Goal: Information Seeking & Learning: Learn about a topic

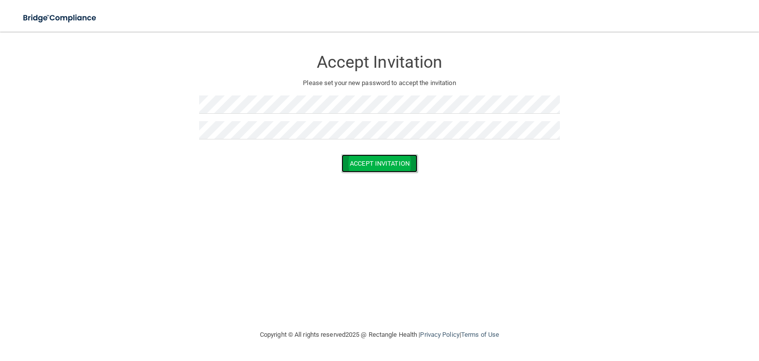
click at [372, 161] on button "Accept Invitation" at bounding box center [379, 163] width 76 height 18
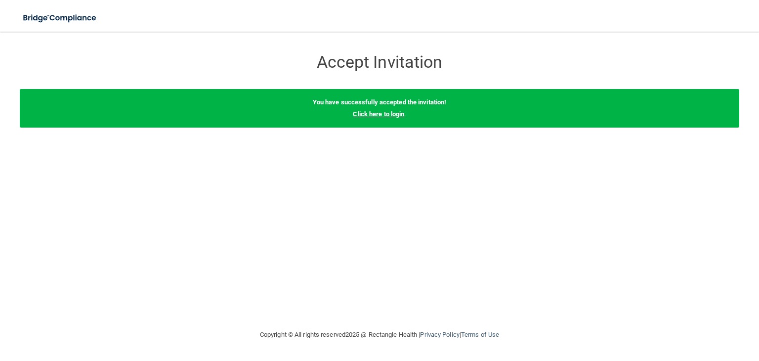
click at [379, 114] on link "Click here to login" at bounding box center [378, 113] width 51 height 7
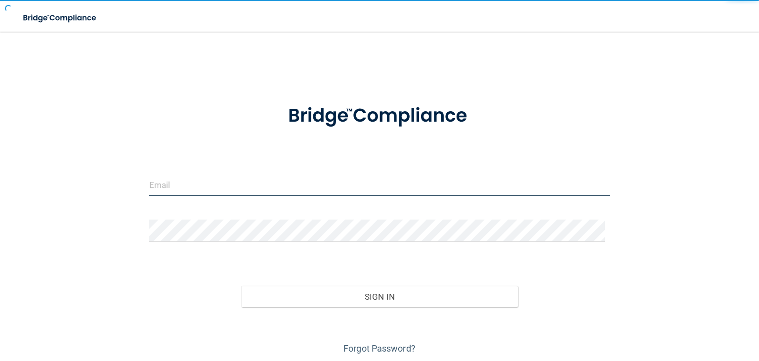
type input "[PERSON_NAME][EMAIL_ADDRESS][DOMAIN_NAME]"
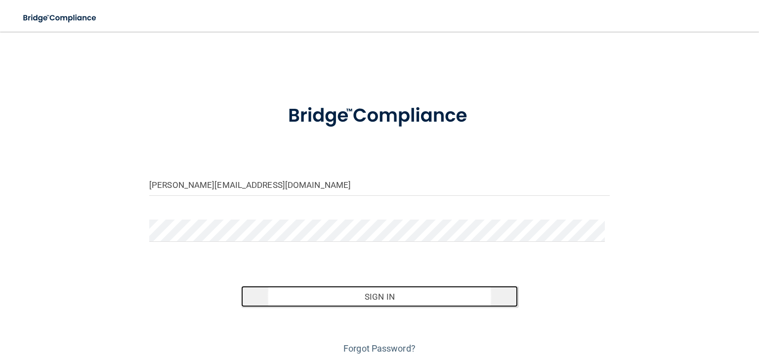
click at [367, 295] on button "Sign In" at bounding box center [379, 297] width 276 height 22
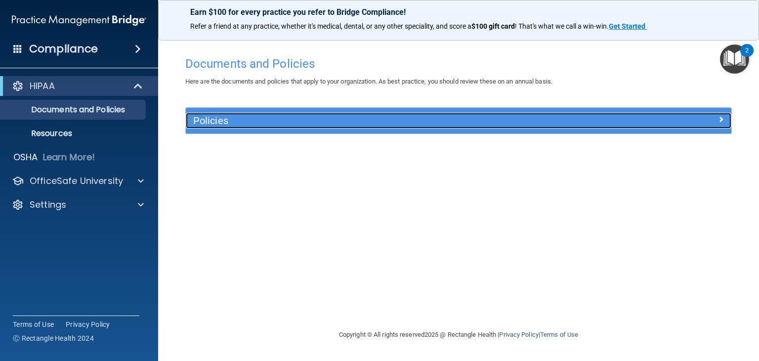
click at [288, 123] on h5 "Policies" at bounding box center [390, 120] width 394 height 11
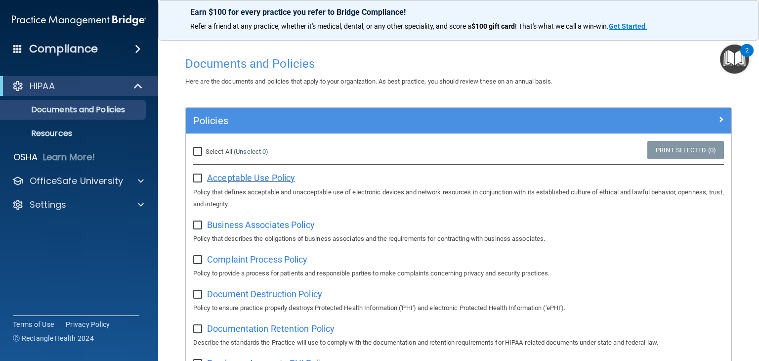
click at [240, 174] on span "Acceptable Use Policy" at bounding box center [251, 177] width 88 height 10
click at [198, 179] on input "checkbox" at bounding box center [198, 178] width 11 height 8
click at [198, 180] on input "checkbox" at bounding box center [198, 178] width 11 height 8
checkbox input "false"
click at [244, 226] on span "Business Associates Policy" at bounding box center [261, 224] width 108 height 10
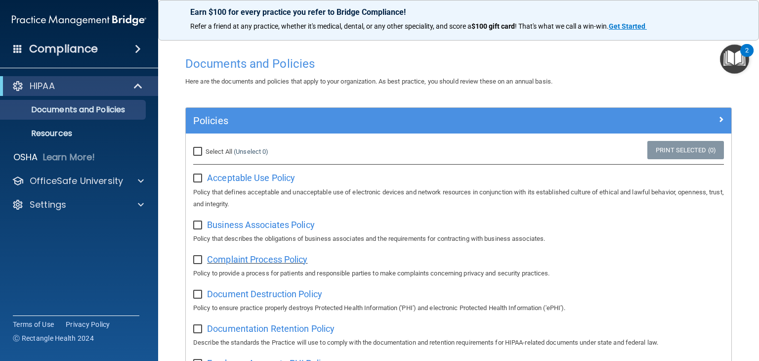
click at [245, 261] on span "Complaint Process Policy" at bounding box center [257, 259] width 100 height 10
click at [246, 297] on span "Document Destruction Policy" at bounding box center [264, 294] width 115 height 10
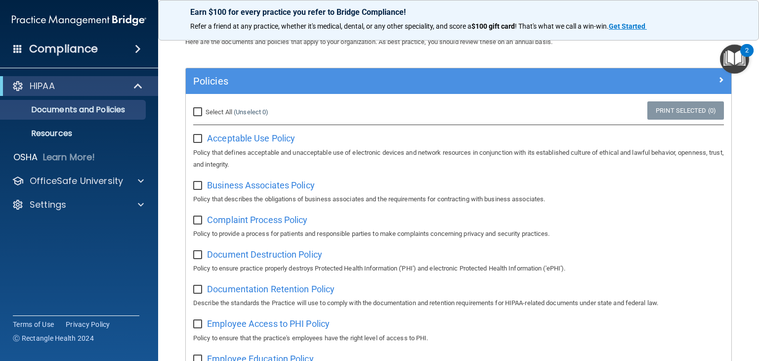
scroll to position [99, 0]
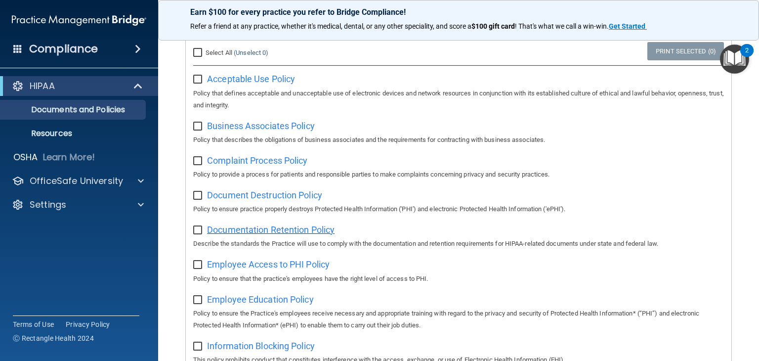
click at [273, 232] on span "Documentation Retention Policy" at bounding box center [270, 229] width 127 height 10
click at [276, 262] on span "Employee Access to PHI Policy" at bounding box center [268, 264] width 123 height 10
click at [249, 302] on span "Employee Education Policy" at bounding box center [260, 299] width 107 height 10
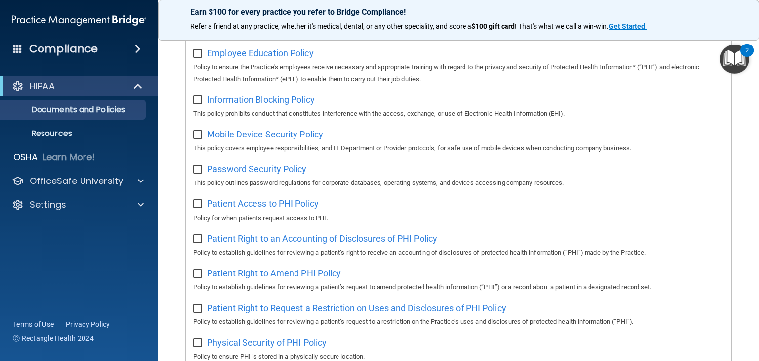
scroll to position [346, 0]
click at [244, 104] on span "Information Blocking Policy" at bounding box center [261, 98] width 108 height 10
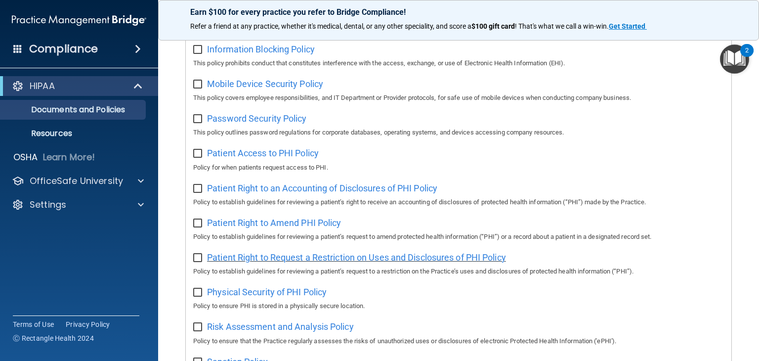
click at [281, 261] on span "Patient Right to Request a Restriction on Uses and Disclosures of PHI Policy" at bounding box center [356, 257] width 299 height 10
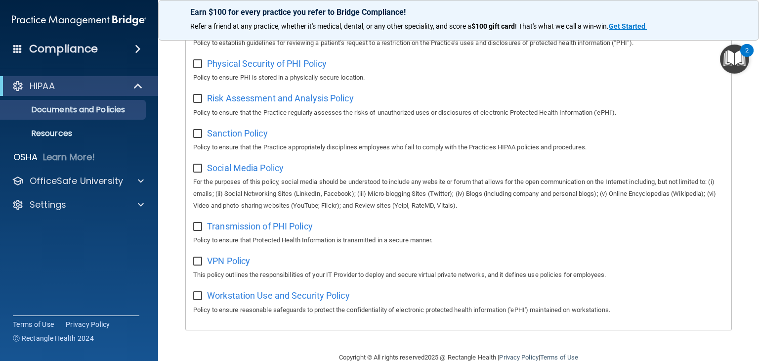
scroll to position [650, 0]
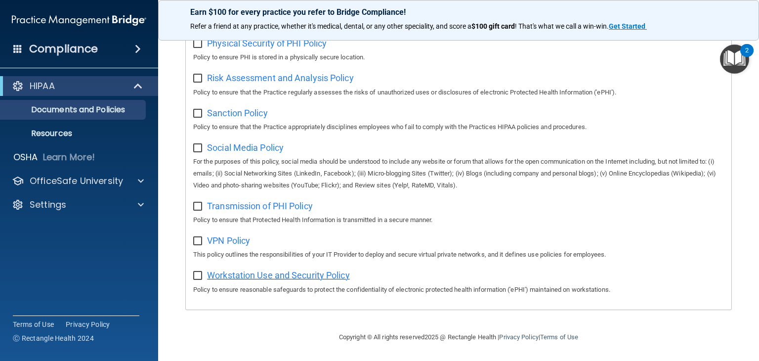
click at [227, 276] on span "Workstation Use and Security Policy" at bounding box center [278, 275] width 143 height 10
click at [227, 237] on span "VPN Policy" at bounding box center [228, 240] width 43 height 10
click at [228, 206] on span "Transmission of PHI Policy" at bounding box center [260, 206] width 106 height 10
click at [224, 110] on span "Sanction Policy" at bounding box center [237, 113] width 61 height 10
click at [64, 111] on p "Documents and Policies" at bounding box center [73, 110] width 135 height 10
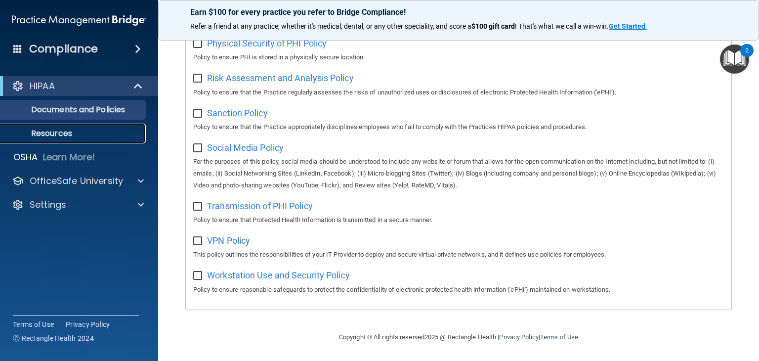
click at [63, 131] on p "Resources" at bounding box center [73, 133] width 135 height 10
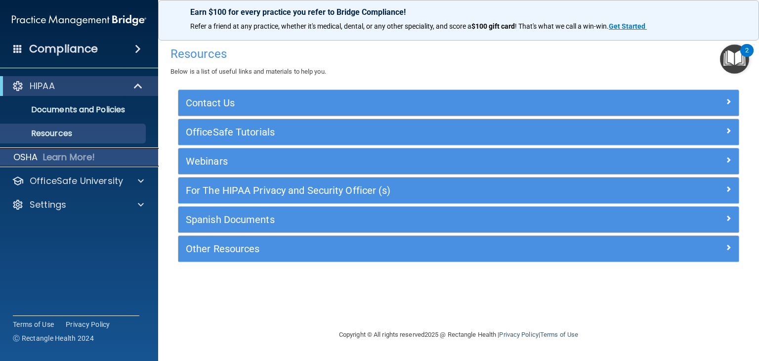
click at [79, 157] on p "Learn More!" at bounding box center [69, 157] width 52 height 12
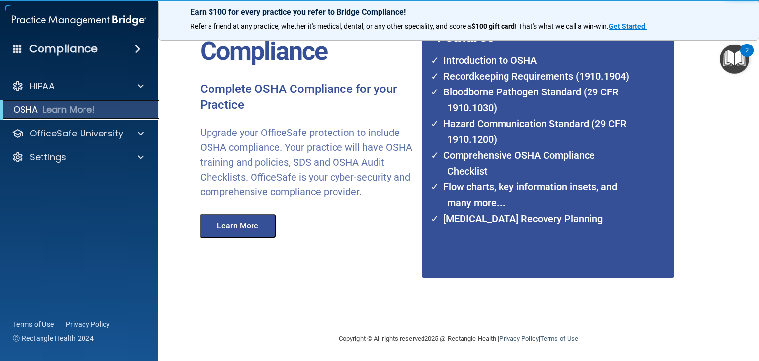
scroll to position [80, 0]
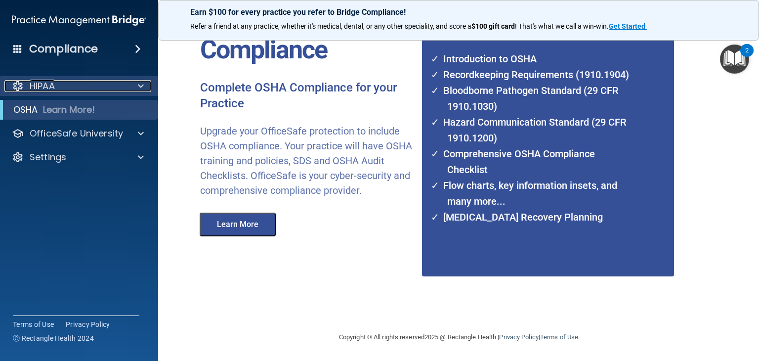
click at [57, 85] on div "HIPAA" at bounding box center [65, 86] width 123 height 12
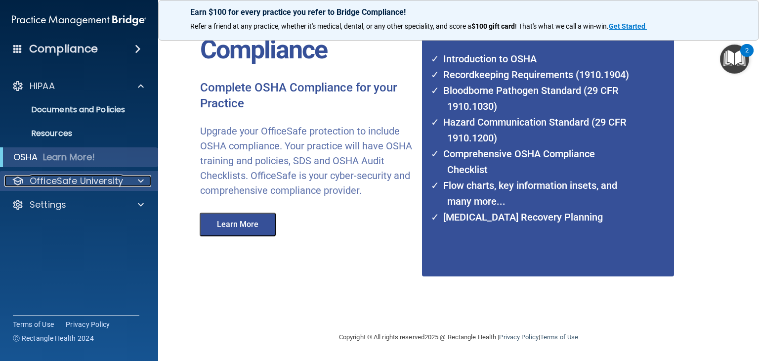
click at [67, 179] on p "OfficeSafe University" at bounding box center [76, 181] width 93 height 12
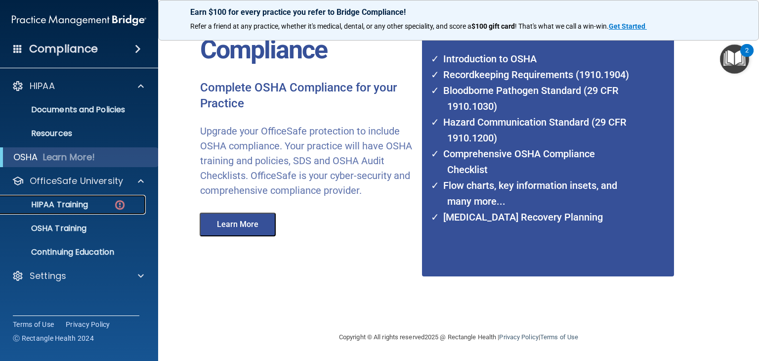
click at [73, 204] on p "HIPAA Training" at bounding box center [47, 205] width 82 height 10
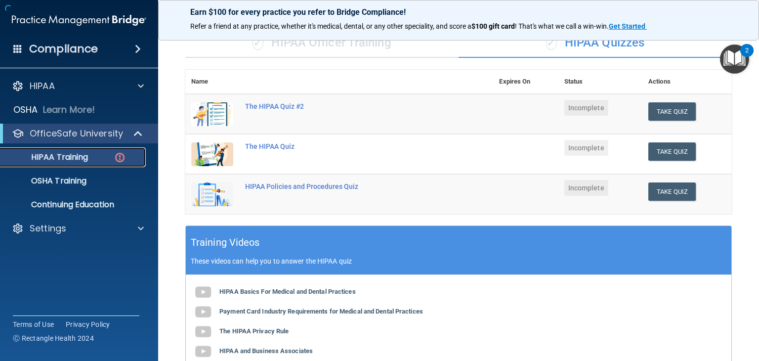
scroll to position [346, 0]
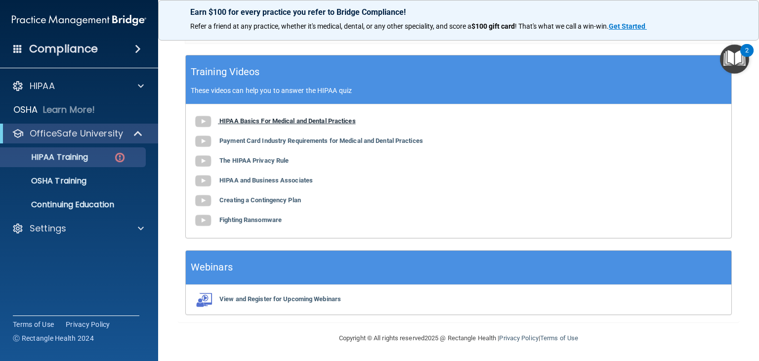
click at [261, 121] on b "HIPAA Basics For Medical and Dental Practices" at bounding box center [287, 120] width 136 height 7
click at [55, 179] on p "OSHA Training" at bounding box center [46, 181] width 80 height 10
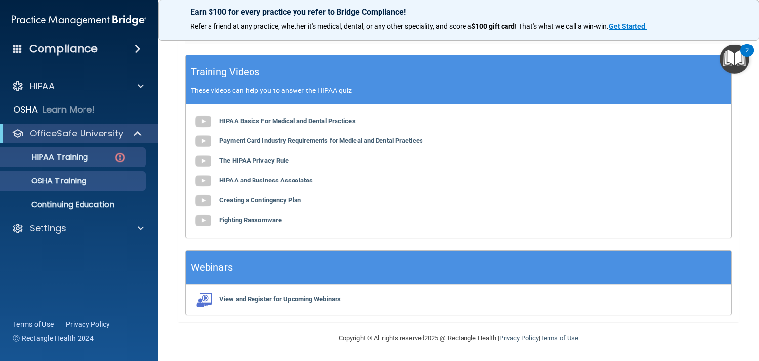
scroll to position [80, 0]
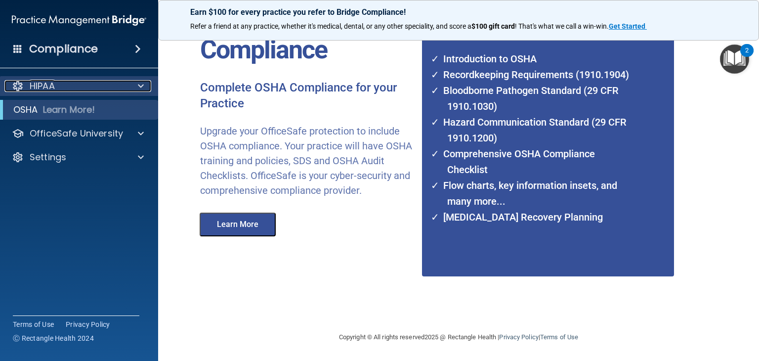
click at [61, 82] on div "HIPAA" at bounding box center [65, 86] width 123 height 12
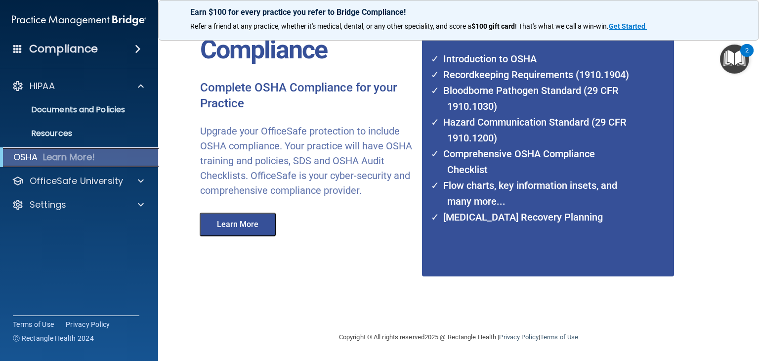
click at [73, 155] on p "Learn More!" at bounding box center [69, 157] width 52 height 12
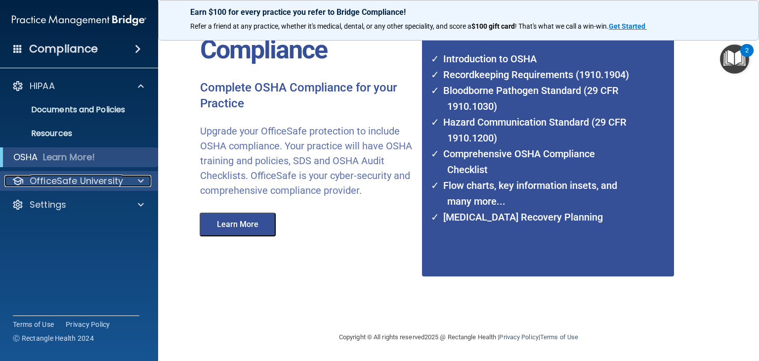
click at [64, 179] on p "OfficeSafe University" at bounding box center [76, 181] width 93 height 12
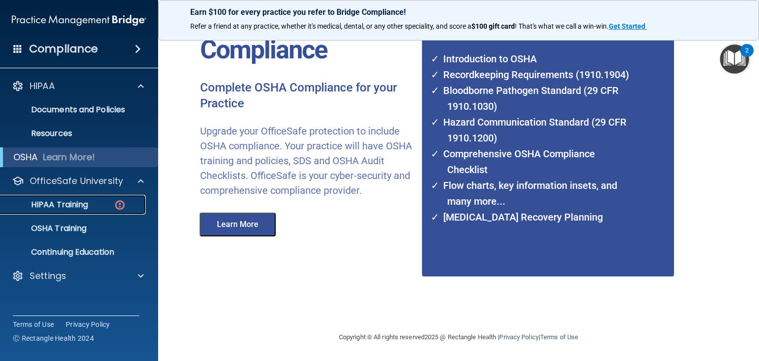
click at [121, 203] on img at bounding box center [120, 205] width 12 height 12
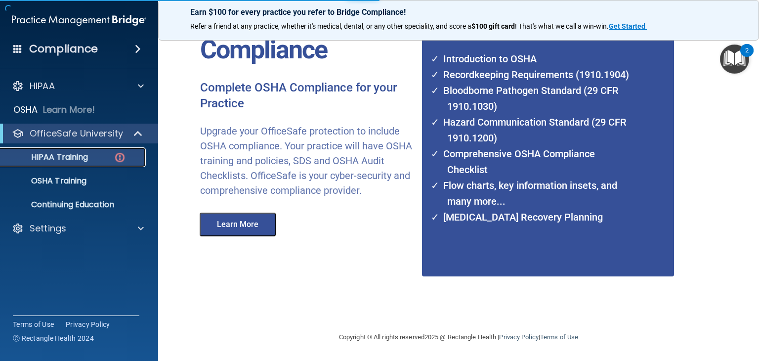
scroll to position [346, 0]
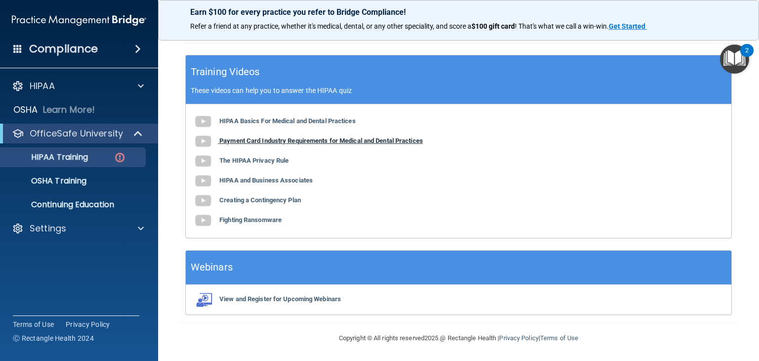
click at [243, 140] on b "Payment Card Industry Requirements for Medical and Dental Practices" at bounding box center [321, 140] width 204 height 7
click at [249, 161] on b "The HIPAA Privacy Rule" at bounding box center [253, 160] width 69 height 7
click at [255, 180] on b "HIPAA and Business Associates" at bounding box center [265, 179] width 93 height 7
click at [255, 199] on b "Creating a Contingency Plan" at bounding box center [260, 199] width 82 height 7
click at [246, 202] on b "Creating a Contingency Plan" at bounding box center [260, 199] width 82 height 7
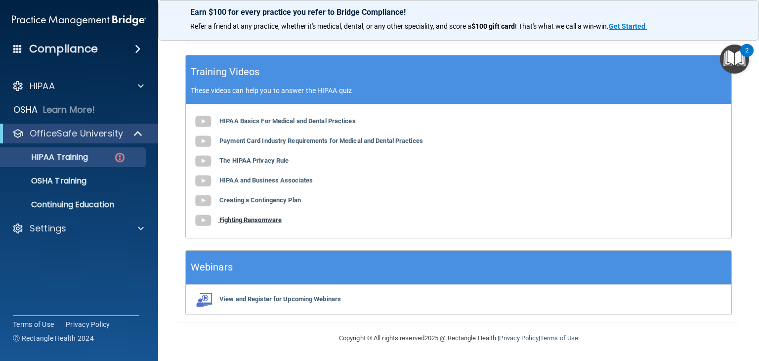
click at [236, 219] on b "Fighting Ransomware" at bounding box center [250, 219] width 62 height 7
click at [742, 49] on div "2" at bounding box center [746, 50] width 13 height 13
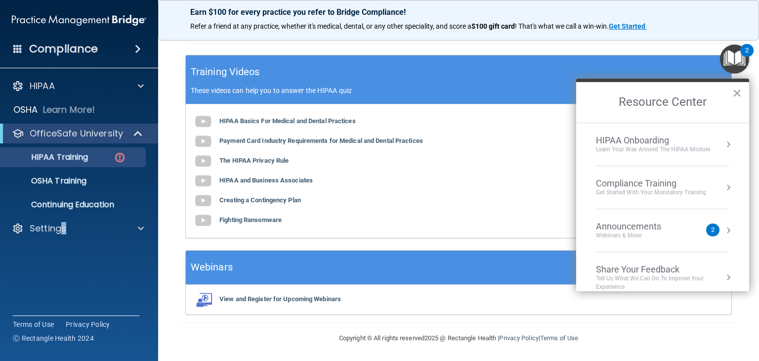
click at [64, 245] on div "HIPAA Documents and Policies Report an Incident Business Associates Emergency P…" at bounding box center [79, 159] width 159 height 174
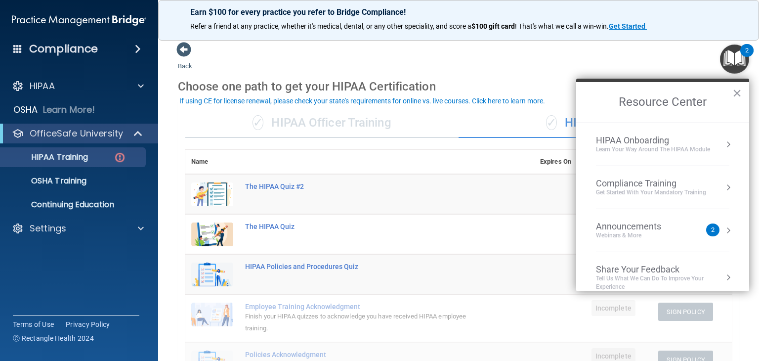
click at [342, 157] on th at bounding box center [386, 162] width 295 height 24
click at [581, 58] on div "Back Choose one path to get your HIPAA Certification ✓ HIPAA Officer Training ✓…" at bounding box center [458, 355] width 561 height 627
click at [738, 93] on button "×" at bounding box center [736, 93] width 9 height 16
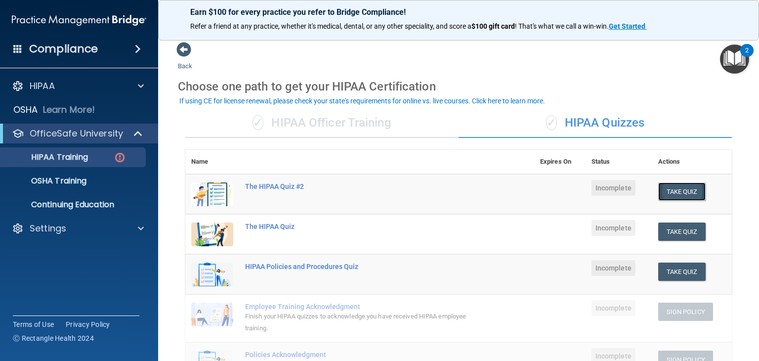
click at [674, 196] on button "Take Quiz" at bounding box center [681, 191] width 47 height 18
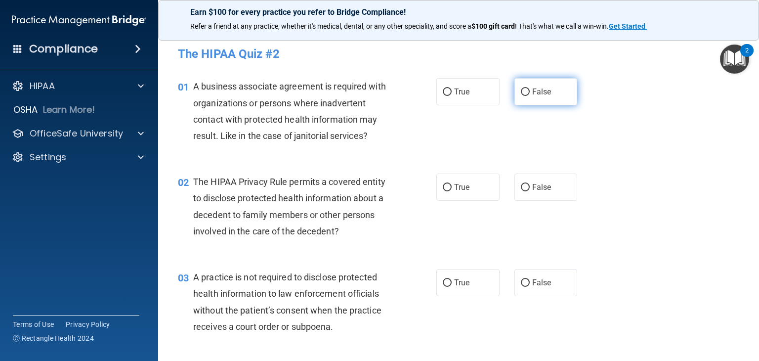
click at [521, 91] on input "False" at bounding box center [525, 91] width 9 height 7
radio input "true"
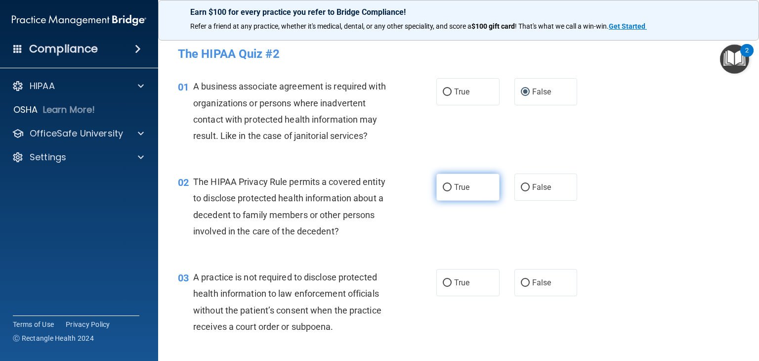
click at [447, 187] on input "True" at bounding box center [447, 187] width 9 height 7
radio input "true"
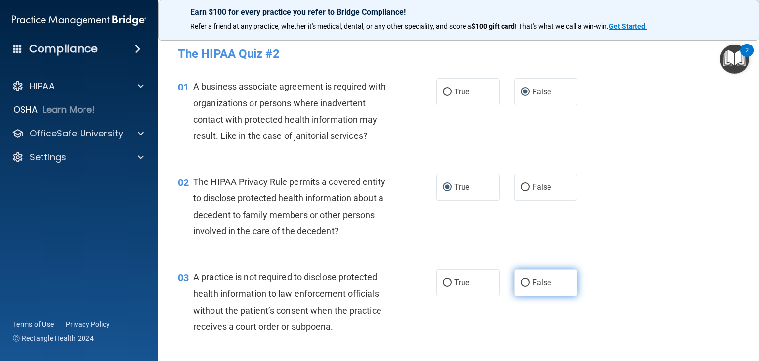
click at [521, 281] on input "False" at bounding box center [525, 282] width 9 height 7
radio input "true"
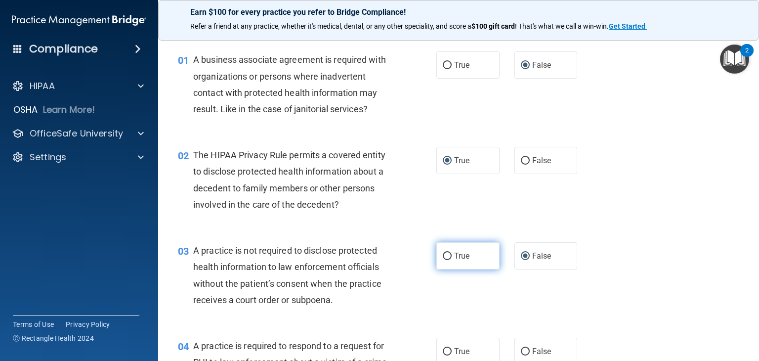
scroll to position [198, 0]
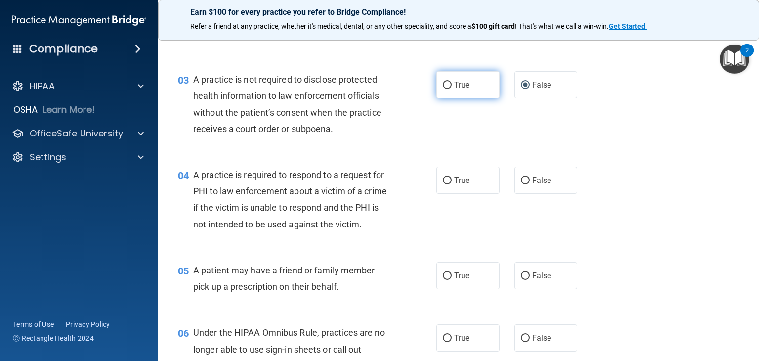
click at [443, 88] on input "True" at bounding box center [447, 85] width 9 height 7
radio input "true"
radio input "false"
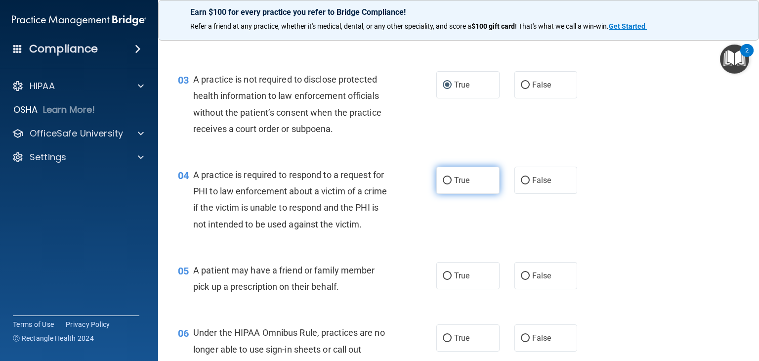
click at [443, 178] on input "True" at bounding box center [447, 180] width 9 height 7
radio input "true"
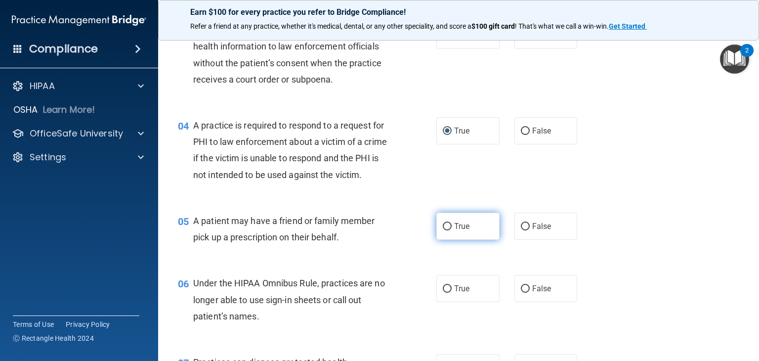
click at [444, 230] on input "True" at bounding box center [447, 226] width 9 height 7
radio input "true"
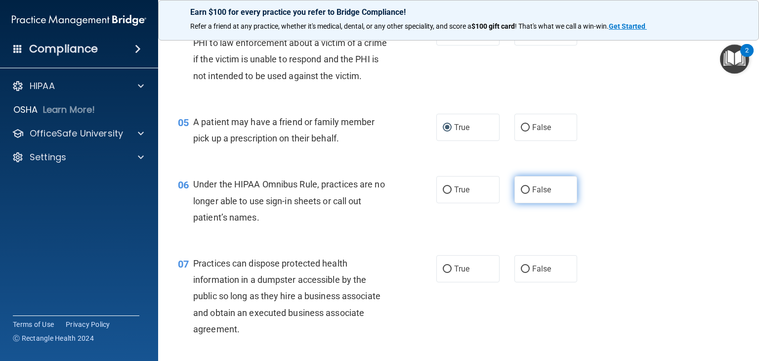
click at [522, 194] on input "False" at bounding box center [525, 189] width 9 height 7
radio input "true"
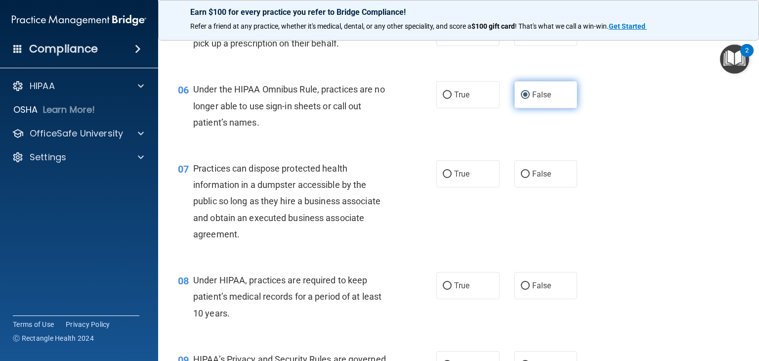
scroll to position [445, 0]
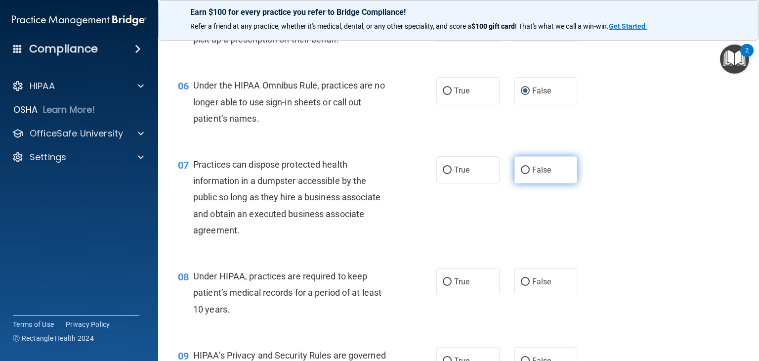
click at [521, 174] on input "False" at bounding box center [525, 170] width 9 height 7
radio input "true"
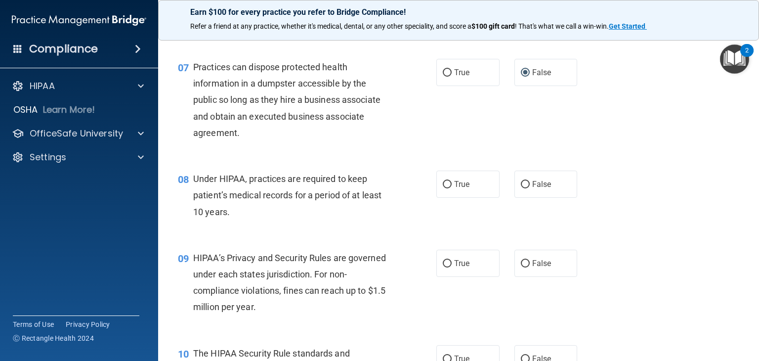
scroll to position [544, 0]
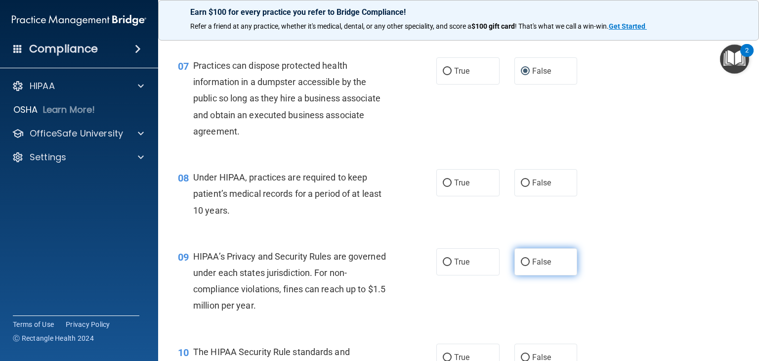
click at [521, 266] on input "False" at bounding box center [525, 261] width 9 height 7
radio input "true"
click at [521, 187] on input "False" at bounding box center [525, 182] width 9 height 7
radio input "true"
click at [443, 266] on input "True" at bounding box center [447, 261] width 9 height 7
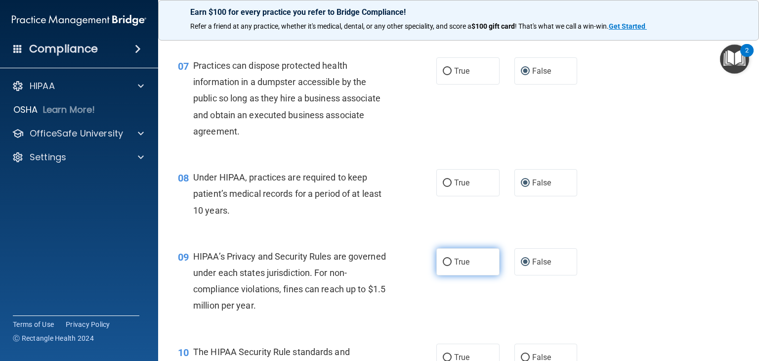
radio input "true"
radio input "false"
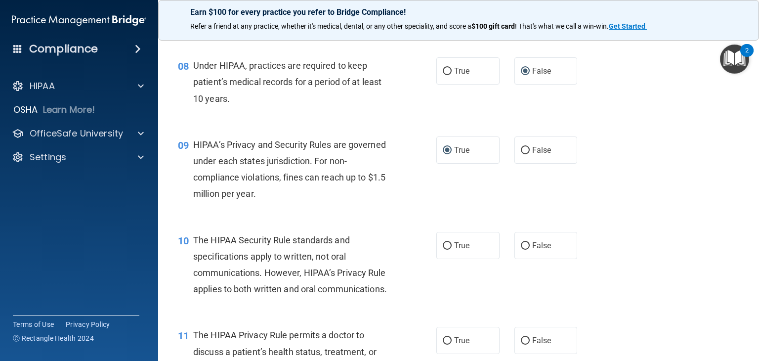
scroll to position [692, 0]
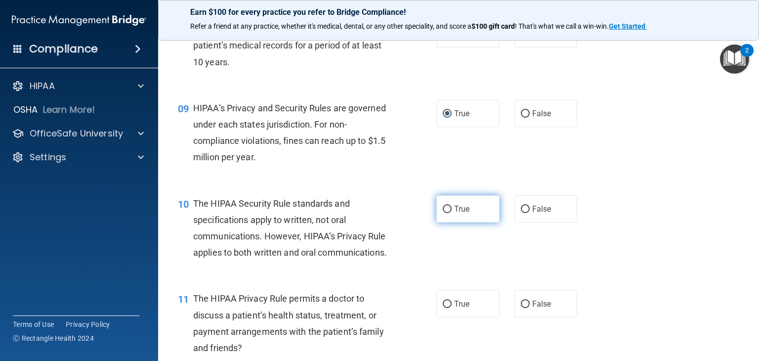
click at [444, 213] on input "True" at bounding box center [447, 209] width 9 height 7
radio input "true"
click at [521, 213] on input "False" at bounding box center [525, 209] width 9 height 7
radio input "true"
radio input "false"
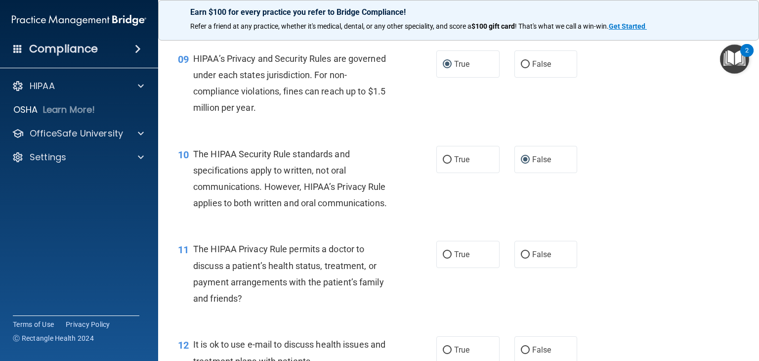
scroll to position [791, 0]
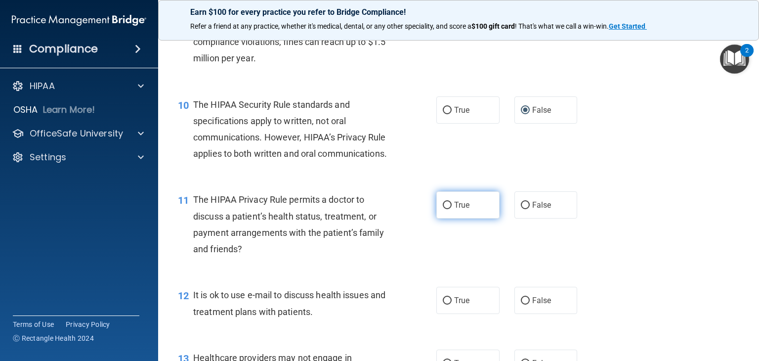
click at [444, 209] on input "True" at bounding box center [447, 205] width 9 height 7
radio input "true"
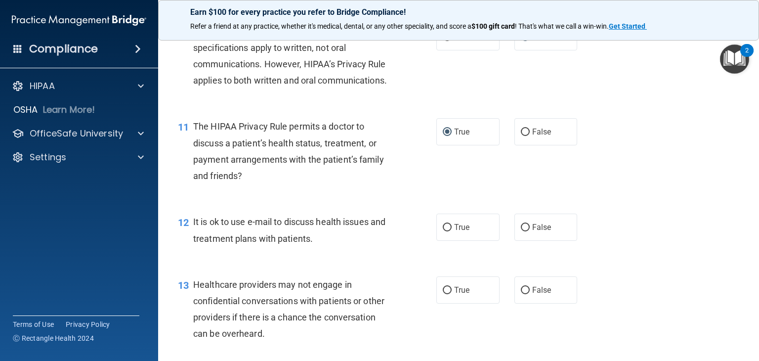
scroll to position [889, 0]
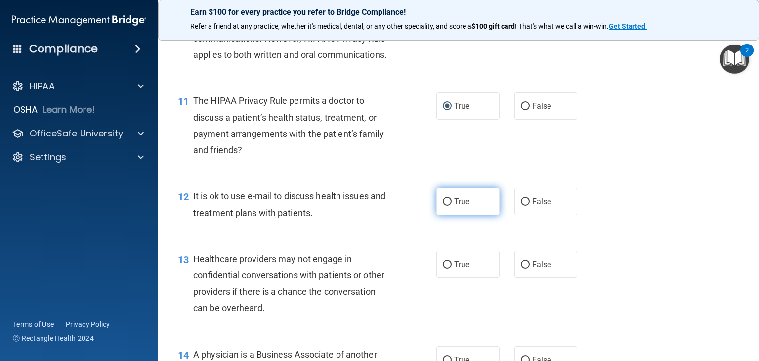
click at [443, 206] on input "True" at bounding box center [447, 201] width 9 height 7
radio input "true"
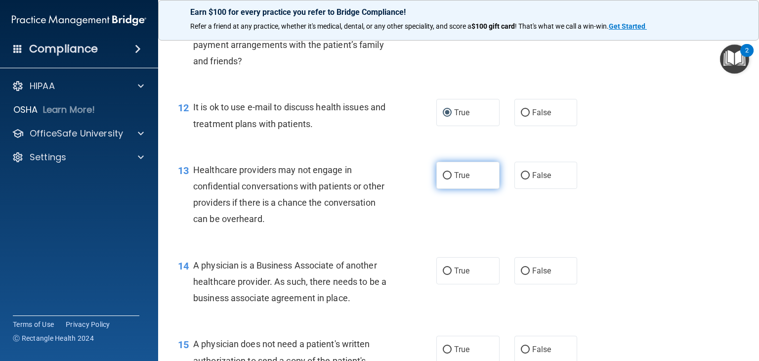
scroll to position [988, 0]
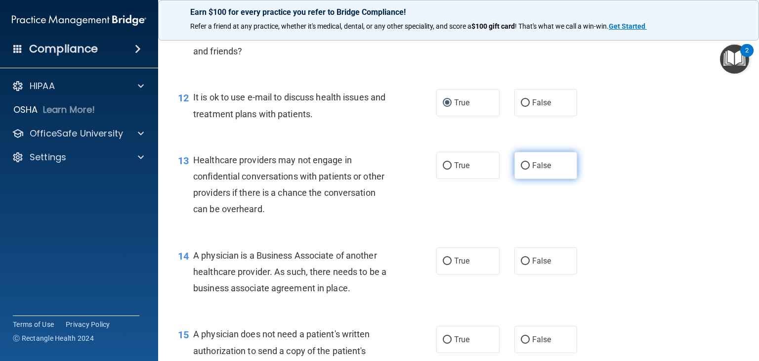
click at [521, 169] on input "False" at bounding box center [525, 165] width 9 height 7
radio input "true"
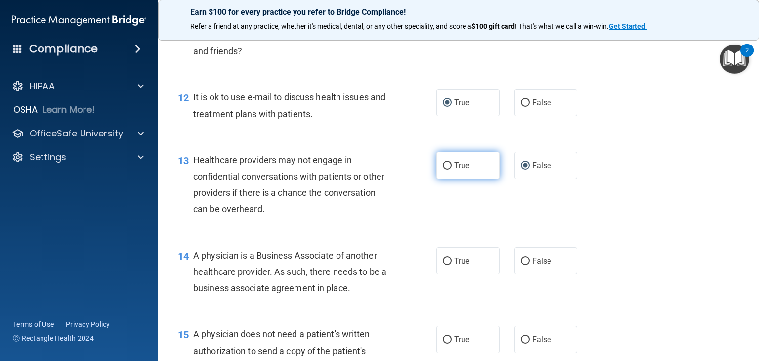
click at [443, 169] on input "True" at bounding box center [447, 165] width 9 height 7
radio input "true"
radio input "false"
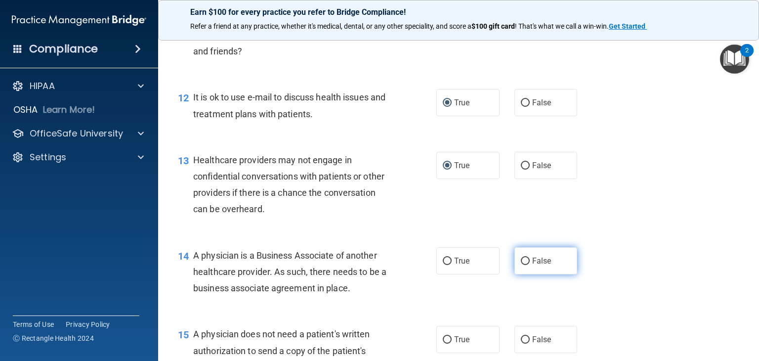
click at [523, 265] on input "False" at bounding box center [525, 260] width 9 height 7
radio input "true"
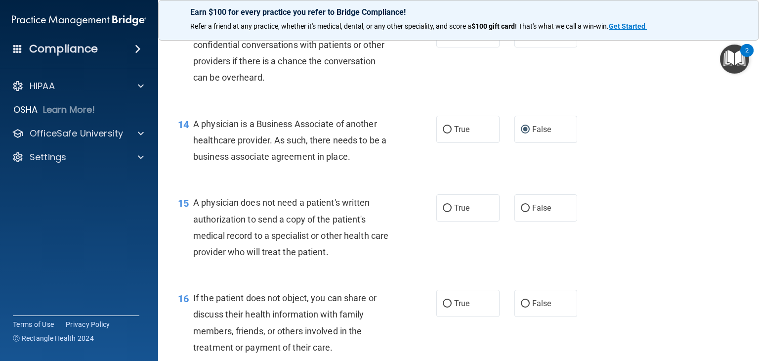
scroll to position [1137, 0]
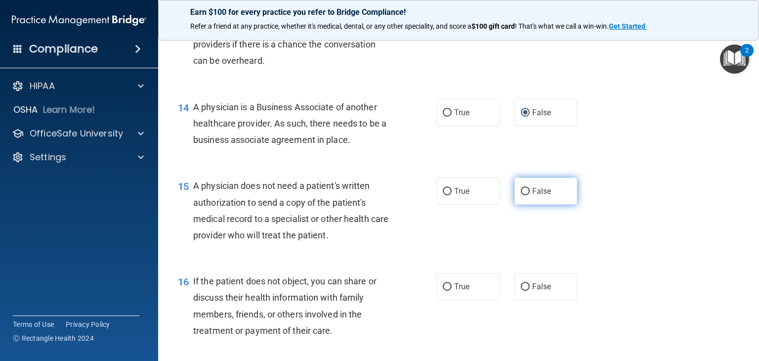
click at [521, 195] on input "False" at bounding box center [525, 191] width 9 height 7
radio input "true"
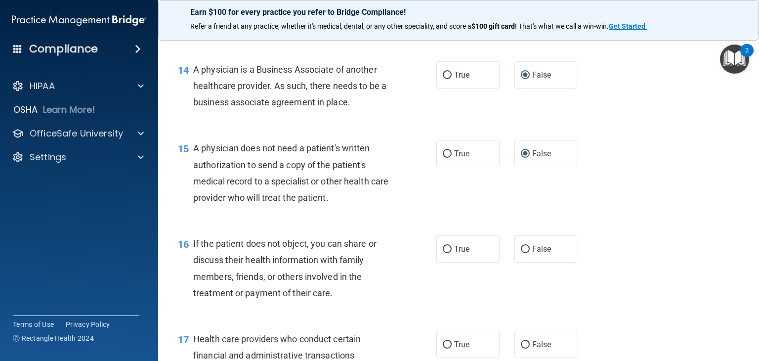
scroll to position [1235, 0]
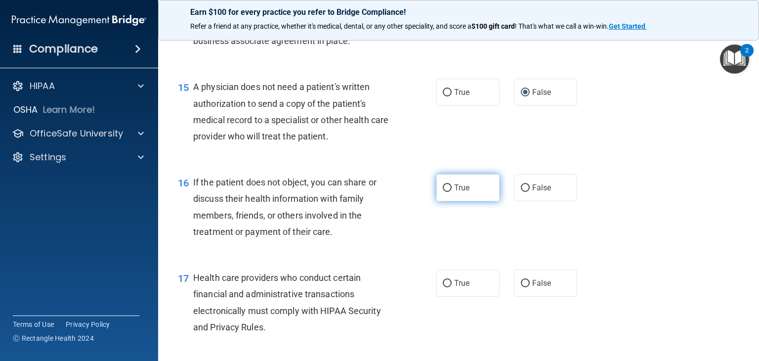
click at [443, 192] on input "True" at bounding box center [447, 187] width 9 height 7
radio input "true"
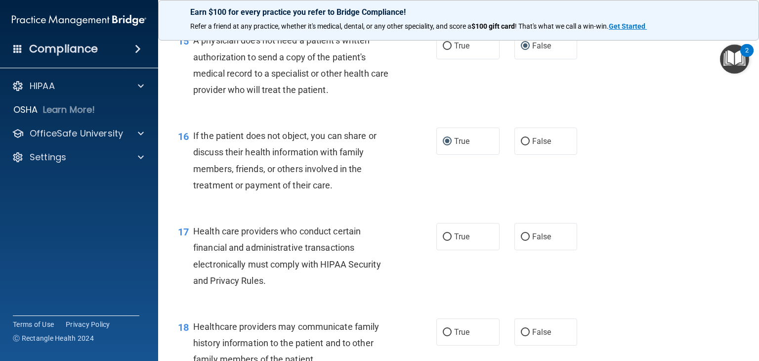
scroll to position [1334, 0]
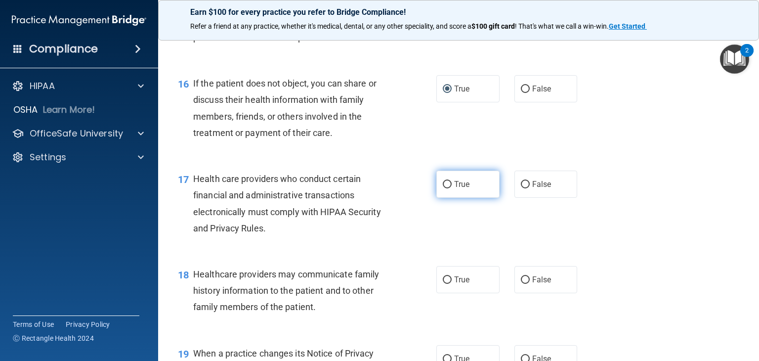
click at [444, 188] on input "True" at bounding box center [447, 184] width 9 height 7
radio input "true"
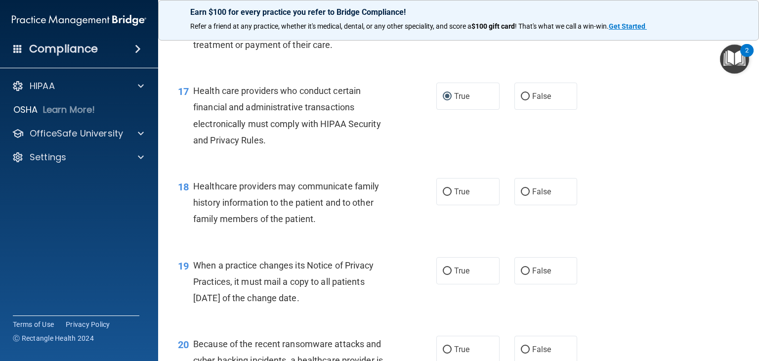
scroll to position [1433, 0]
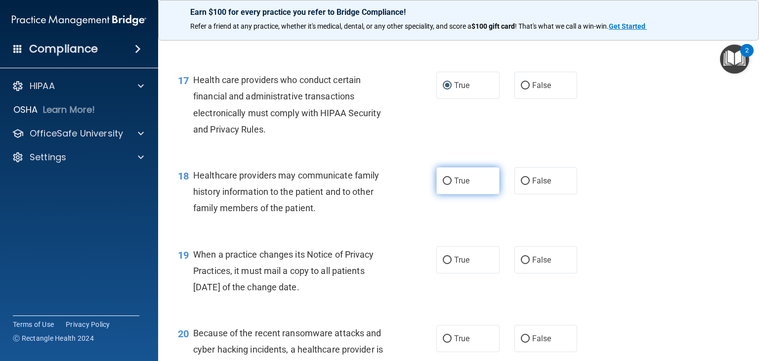
click at [443, 185] on input "True" at bounding box center [447, 180] width 9 height 7
radio input "true"
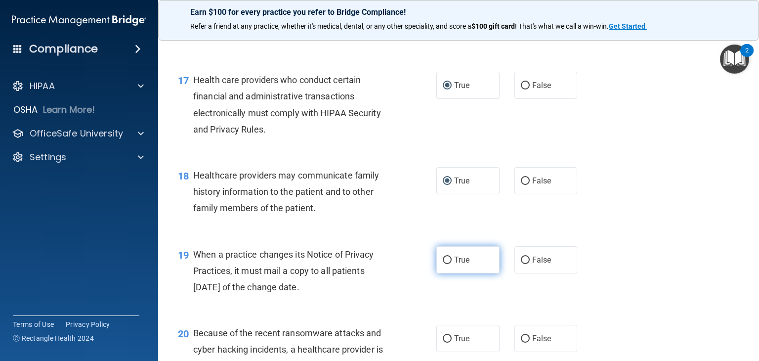
click at [443, 264] on input "True" at bounding box center [447, 259] width 9 height 7
radio input "true"
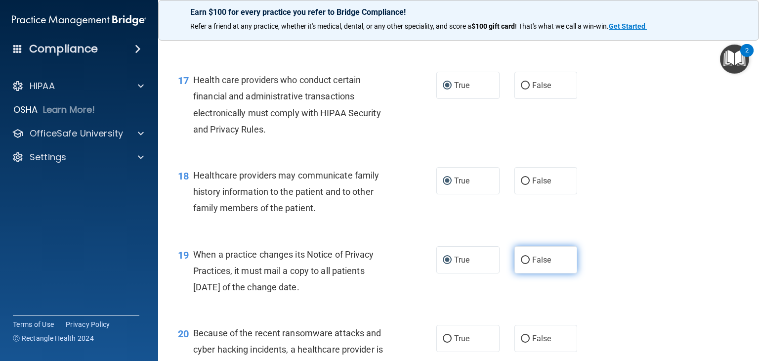
click at [523, 264] on input "False" at bounding box center [525, 259] width 9 height 7
radio input "true"
radio input "false"
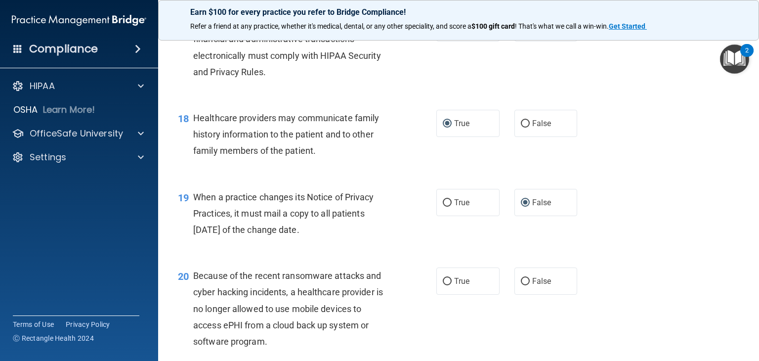
scroll to position [1581, 0]
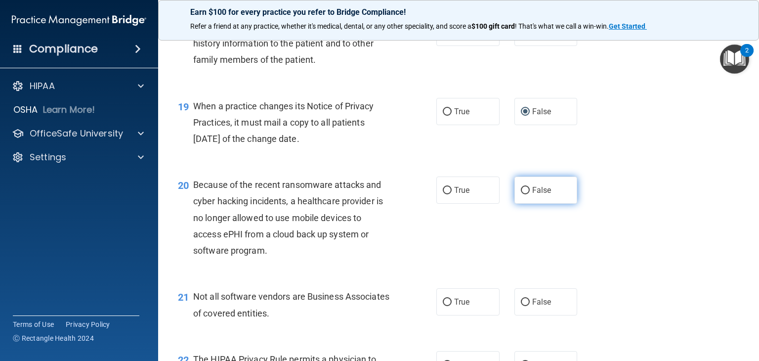
click at [522, 194] on input "False" at bounding box center [525, 190] width 9 height 7
radio input "true"
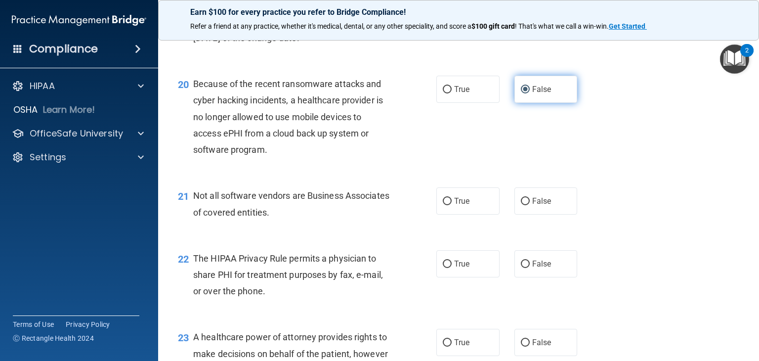
scroll to position [1730, 0]
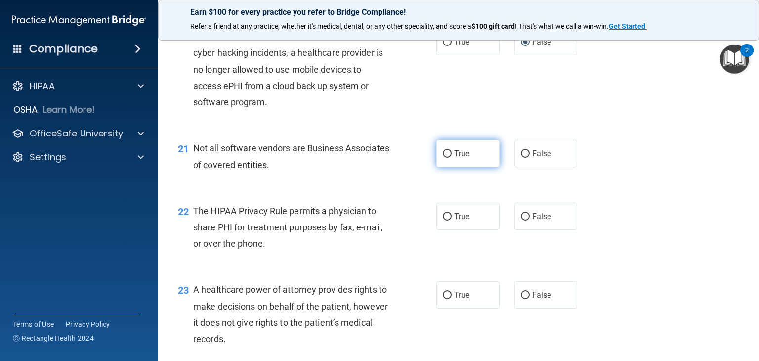
click at [445, 158] on input "True" at bounding box center [447, 153] width 9 height 7
radio input "true"
click at [522, 158] on input "False" at bounding box center [525, 153] width 9 height 7
radio input "true"
radio input "false"
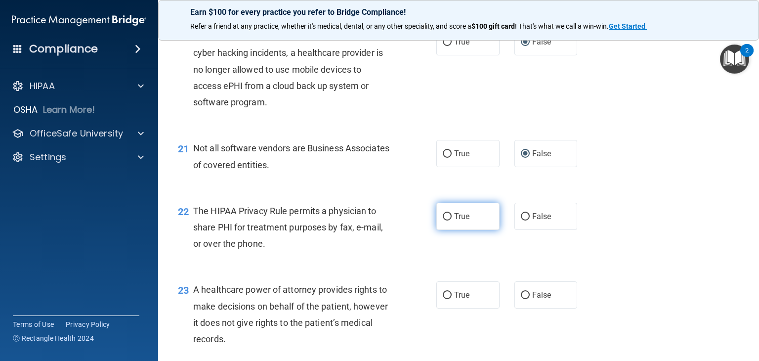
click at [446, 220] on input "True" at bounding box center [447, 216] width 9 height 7
radio input "true"
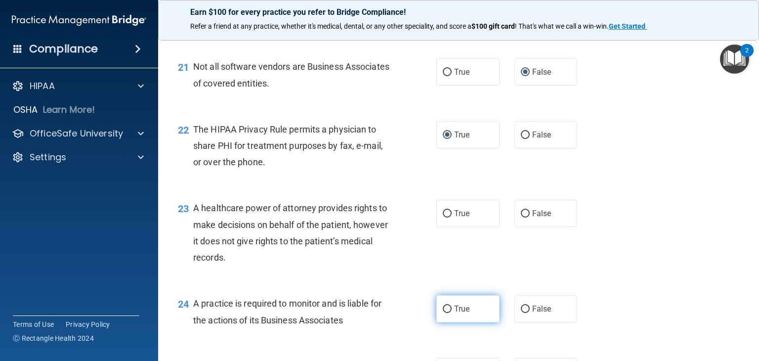
scroll to position [1828, 0]
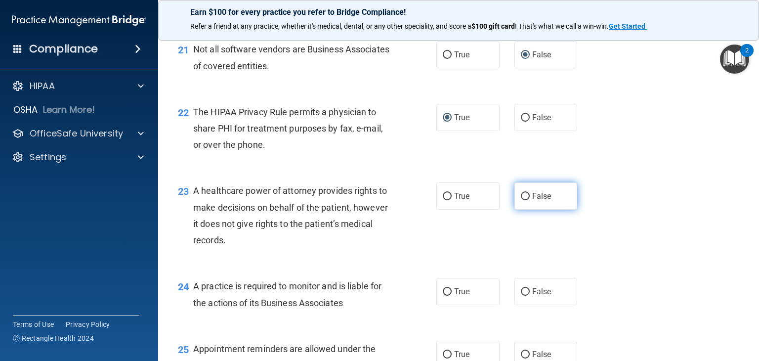
click at [521, 200] on input "False" at bounding box center [525, 196] width 9 height 7
radio input "true"
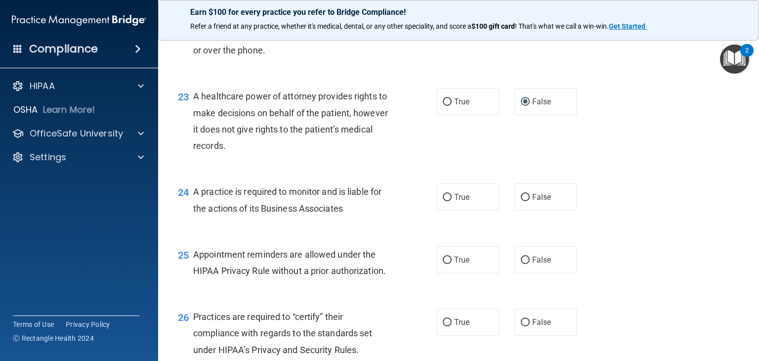
scroll to position [1927, 0]
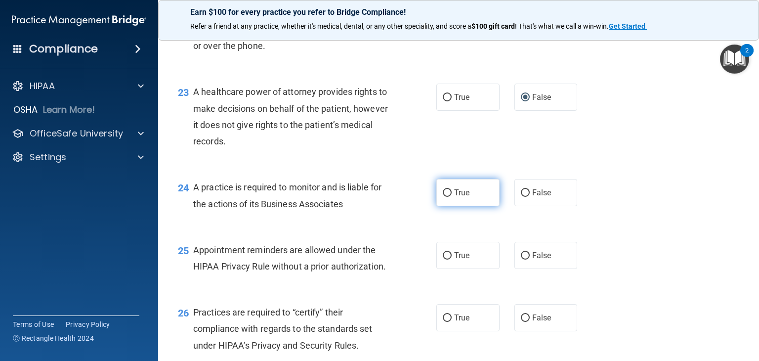
click at [445, 197] on input "True" at bounding box center [447, 192] width 9 height 7
radio input "true"
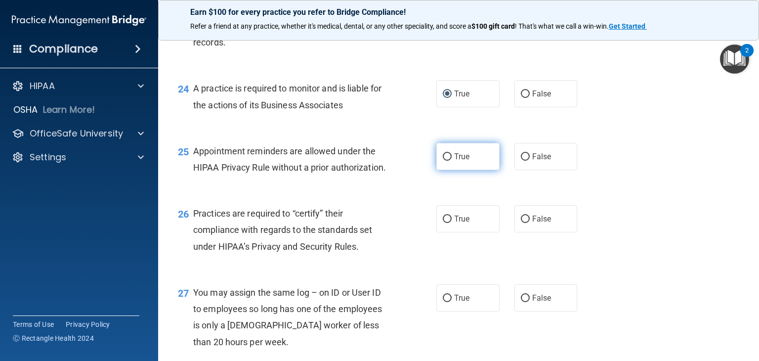
click at [443, 161] on input "True" at bounding box center [447, 156] width 9 height 7
radio input "true"
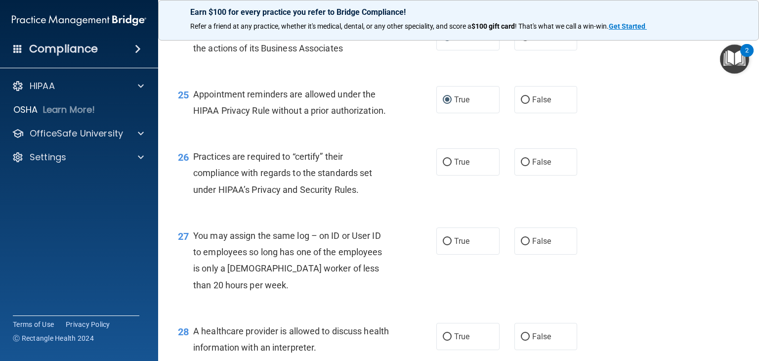
scroll to position [2125, 0]
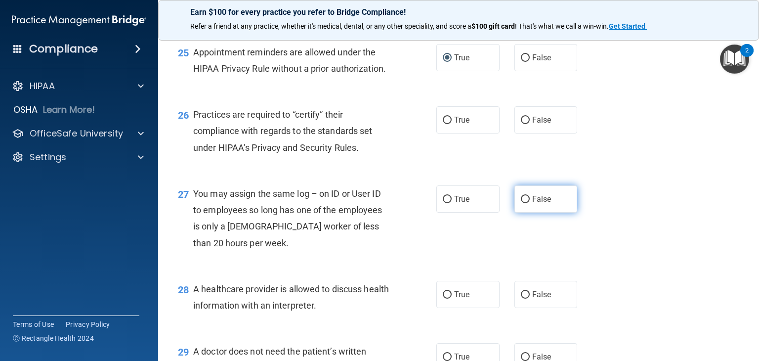
click at [515, 212] on label "False" at bounding box center [545, 198] width 63 height 27
click at [521, 203] on input "False" at bounding box center [525, 199] width 9 height 7
radio input "true"
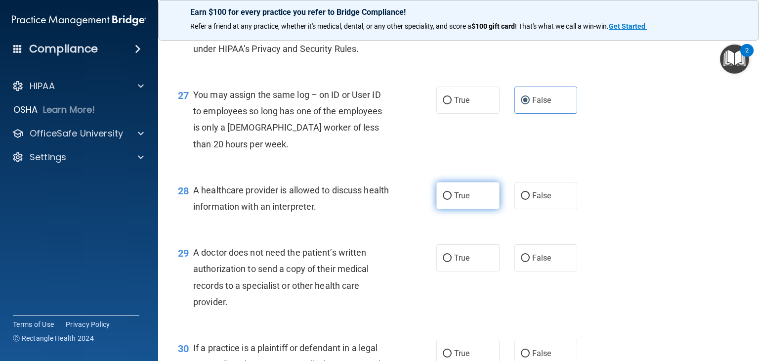
click at [443, 200] on input "True" at bounding box center [447, 195] width 9 height 7
radio input "true"
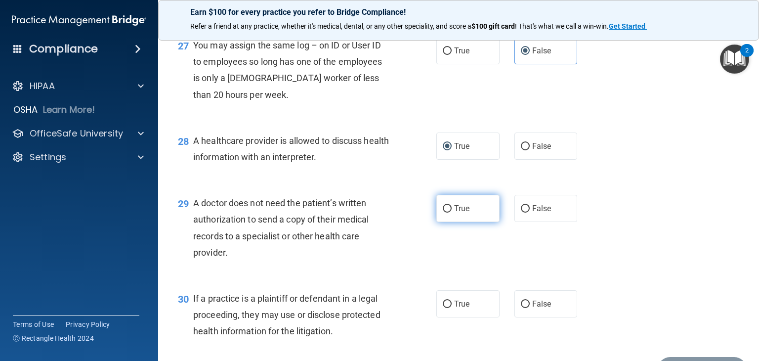
click at [445, 212] on input "True" at bounding box center [447, 208] width 9 height 7
radio input "true"
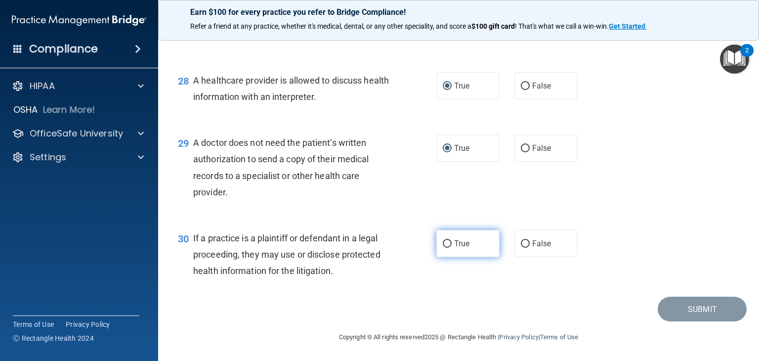
click at [446, 240] on input "True" at bounding box center [447, 243] width 9 height 7
radio input "true"
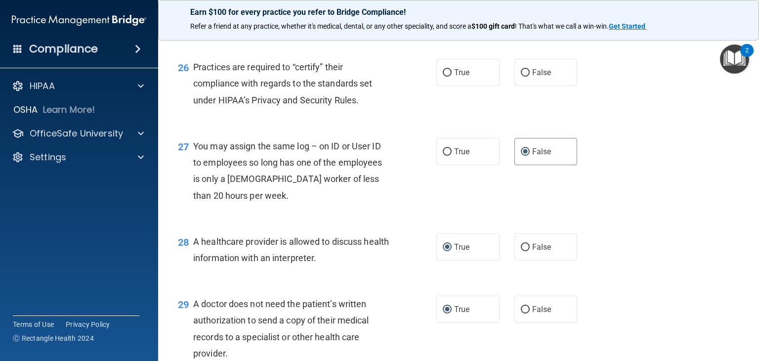
scroll to position [2169, 0]
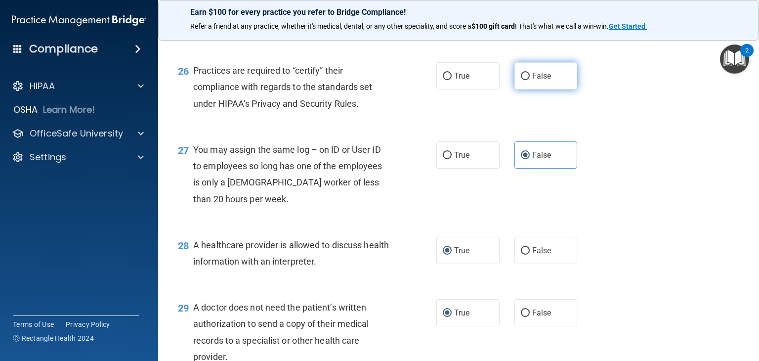
click at [521, 80] on input "False" at bounding box center [525, 76] width 9 height 7
radio input "true"
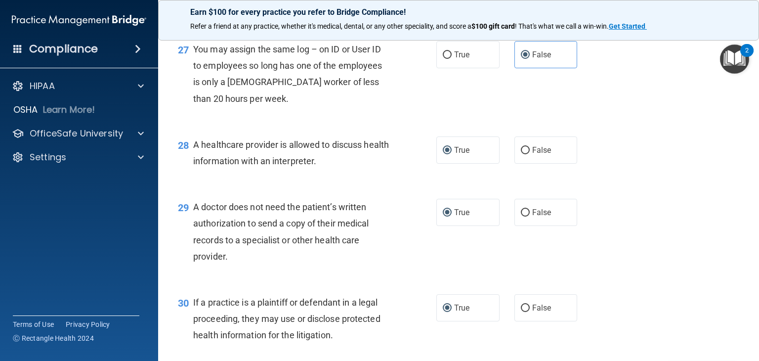
scroll to position [2366, 0]
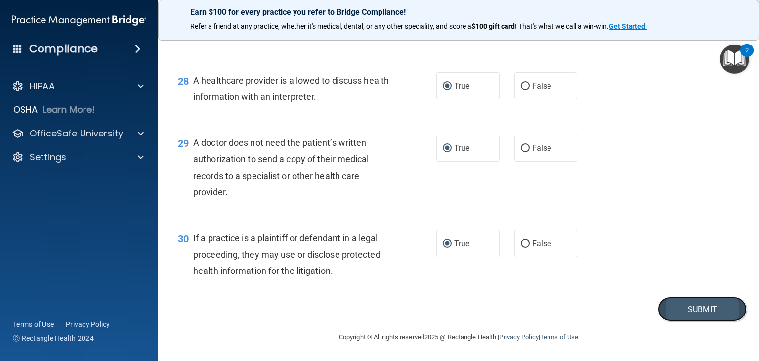
click at [703, 305] on button "Submit" at bounding box center [702, 308] width 89 height 25
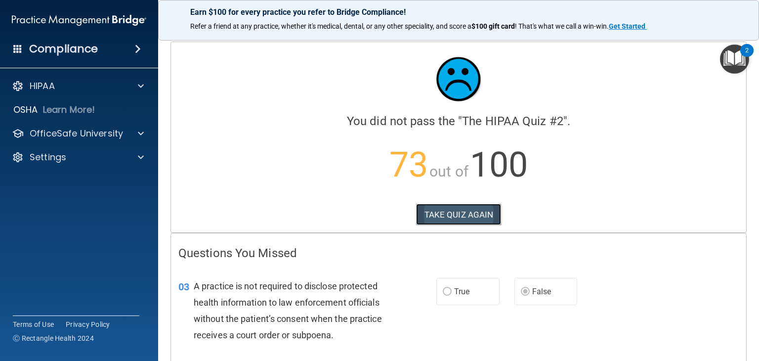
click at [448, 212] on button "TAKE QUIZ AGAIN" at bounding box center [458, 215] width 85 height 22
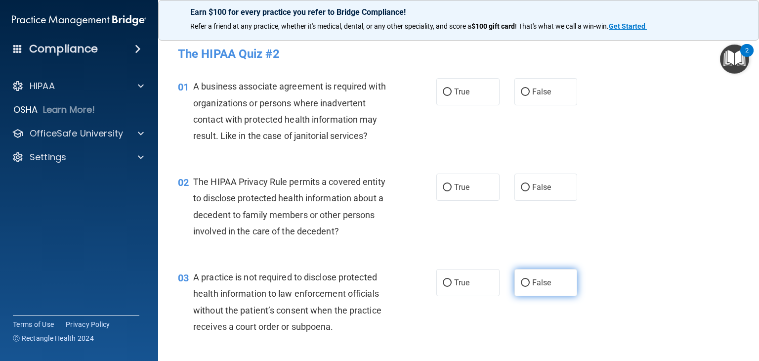
click at [521, 285] on input "False" at bounding box center [525, 282] width 9 height 7
radio input "true"
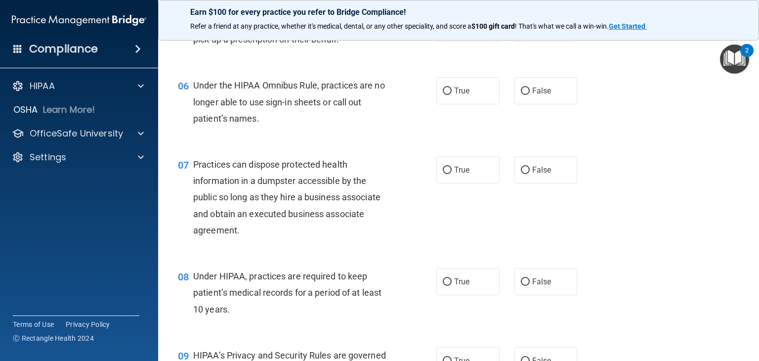
scroll to position [544, 0]
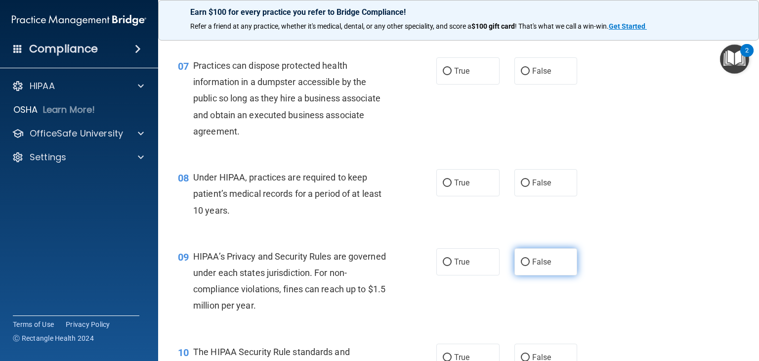
click at [521, 266] on input "False" at bounding box center [525, 261] width 9 height 7
radio input "true"
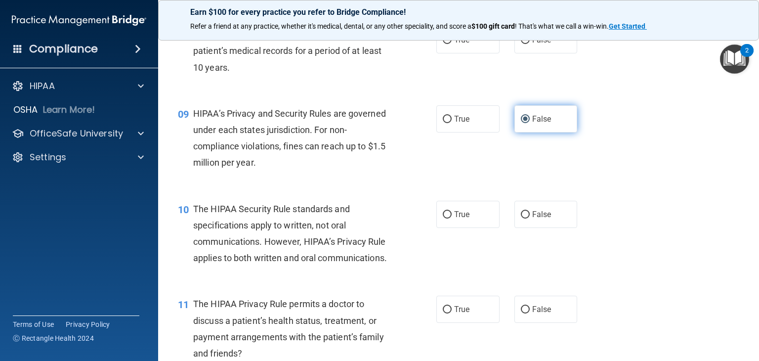
scroll to position [692, 0]
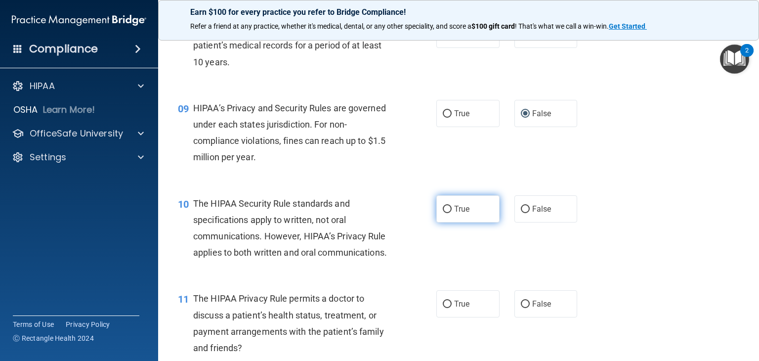
click at [445, 213] on input "True" at bounding box center [447, 209] width 9 height 7
radio input "true"
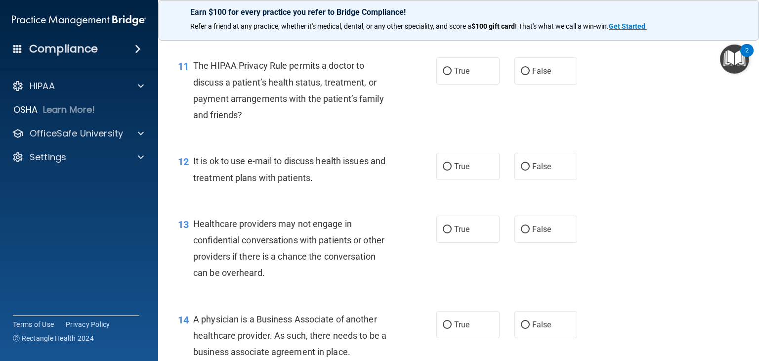
scroll to position [988, 0]
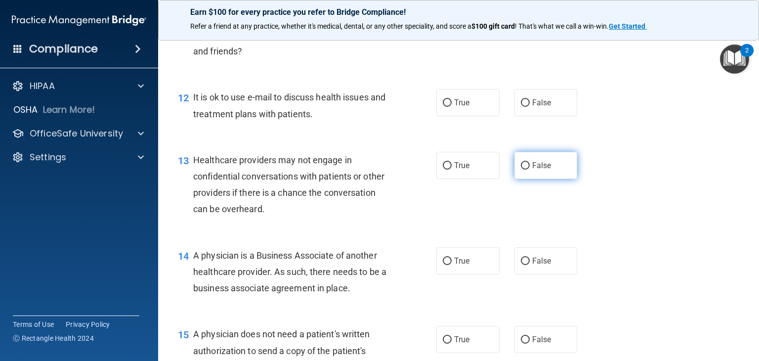
click at [521, 169] on input "False" at bounding box center [525, 165] width 9 height 7
radio input "true"
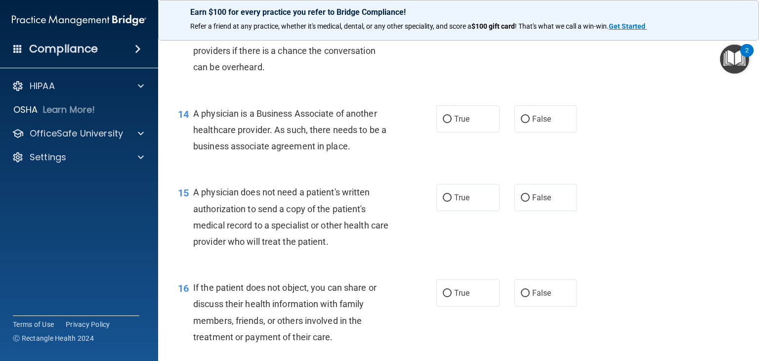
scroll to position [1137, 0]
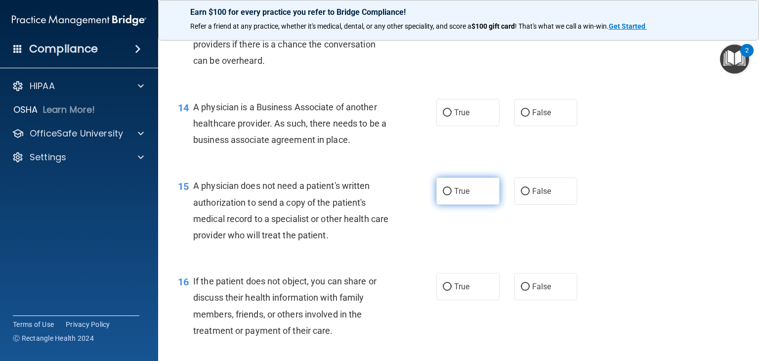
click at [443, 195] on input "True" at bounding box center [447, 191] width 9 height 7
radio input "true"
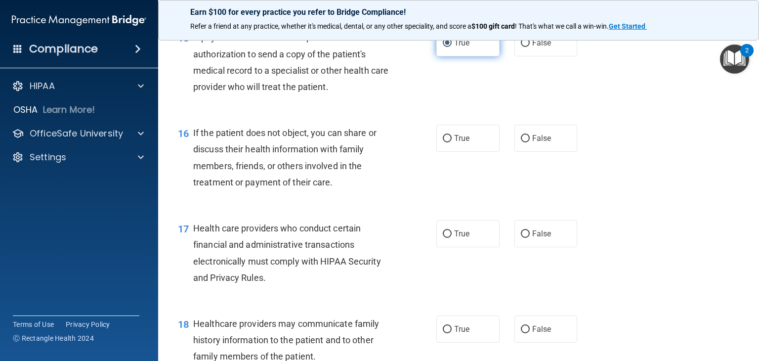
scroll to position [1334, 0]
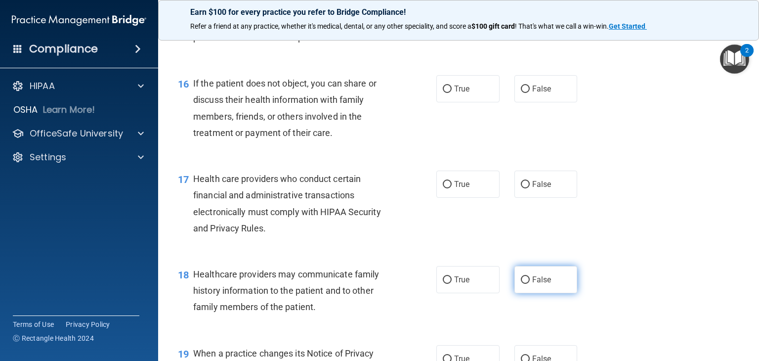
click at [521, 284] on input "False" at bounding box center [525, 279] width 9 height 7
radio input "true"
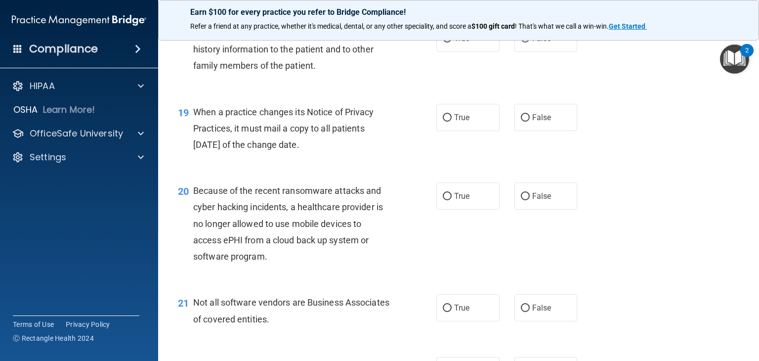
scroll to position [1581, 0]
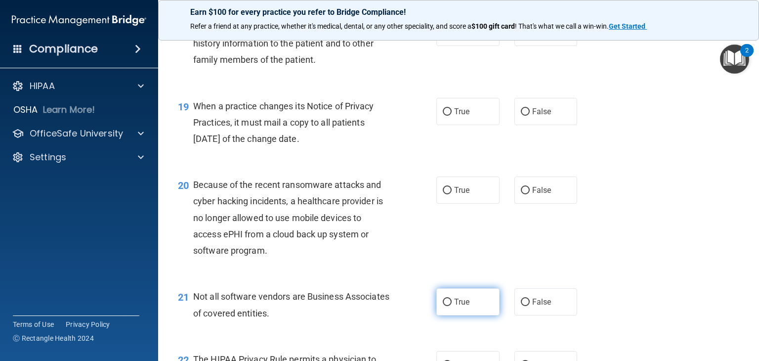
click at [443, 306] on input "True" at bounding box center [447, 301] width 9 height 7
radio input "true"
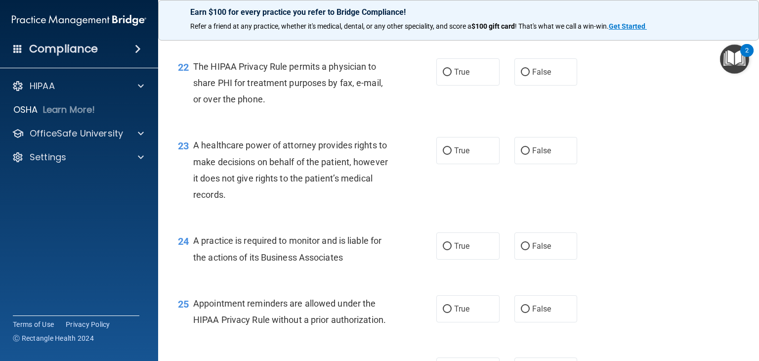
scroll to position [1878, 0]
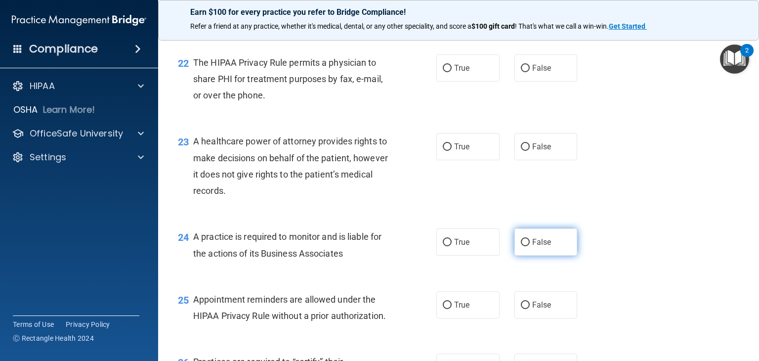
click at [522, 246] on input "False" at bounding box center [525, 242] width 9 height 7
radio input "true"
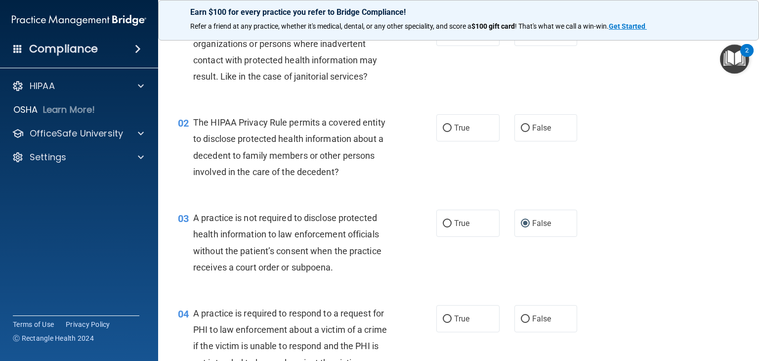
scroll to position [0, 0]
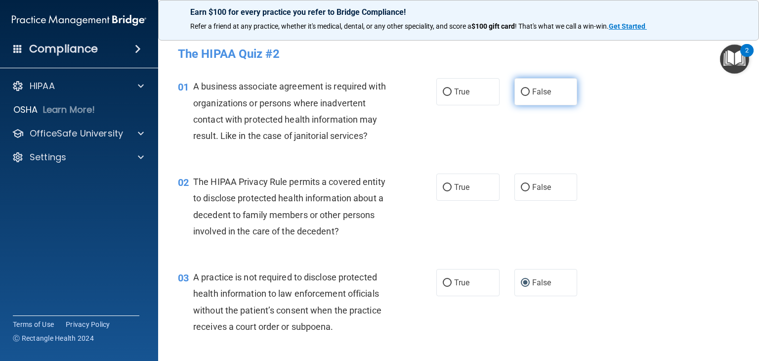
click at [521, 91] on input "False" at bounding box center [525, 91] width 9 height 7
radio input "true"
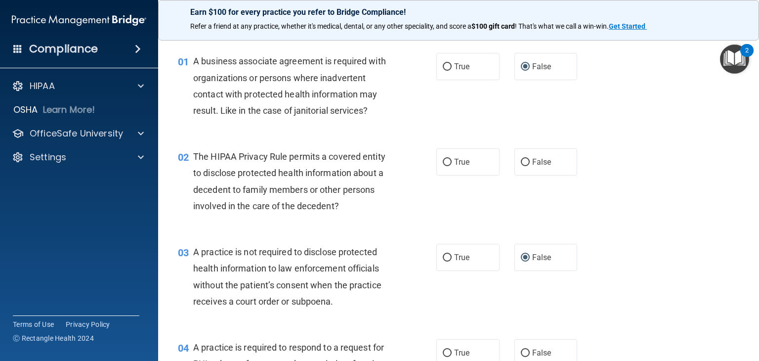
scroll to position [49, 0]
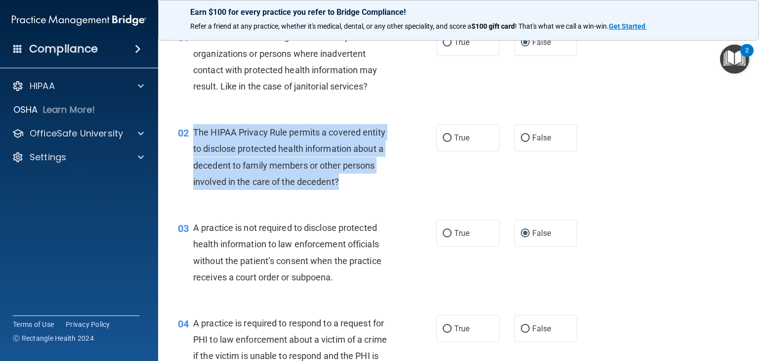
drag, startPoint x: 191, startPoint y: 130, endPoint x: 386, endPoint y: 174, distance: 200.1
click at [403, 178] on div "02 The HIPAA Privacy Rule permits a covered entity to disclose protected health…" at bounding box center [307, 159] width 288 height 71
copy div "The HIPAA Privacy Rule permits a covered entity to disclose protected health in…"
click at [443, 137] on input "True" at bounding box center [447, 137] width 9 height 7
radio input "true"
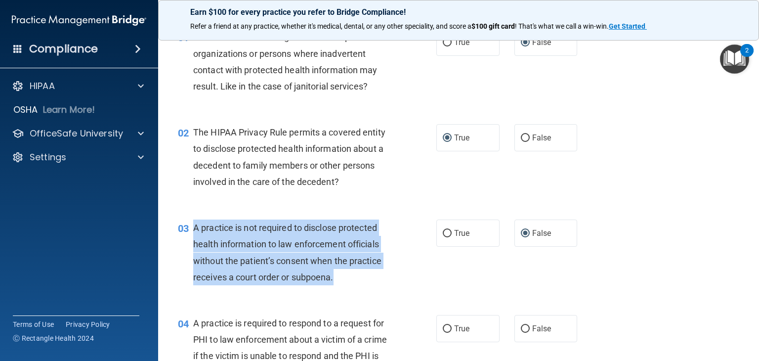
drag, startPoint x: 343, startPoint y: 280, endPoint x: 195, endPoint y: 228, distance: 157.1
click at [195, 228] on div "A practice is not required to disclose protected health information to law enfo…" at bounding box center [295, 252] width 205 height 66
copy span "A practice is not required to disclose protected health information to law enfo…"
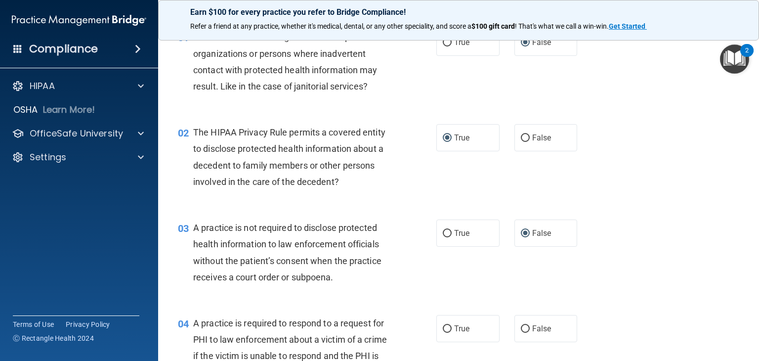
click at [499, 279] on div "03 A practice is not required to disclose protected health information to law e…" at bounding box center [458, 254] width 576 height 95
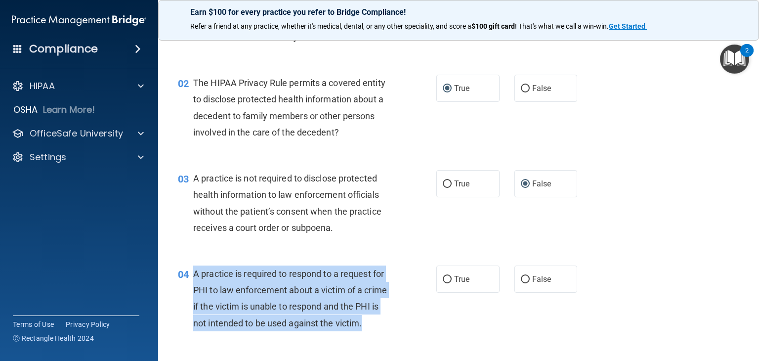
drag, startPoint x: 229, startPoint y: 337, endPoint x: 194, endPoint y: 273, distance: 73.2
click at [194, 273] on div "A practice is required to respond to a request for PHI to law enforcement about…" at bounding box center [295, 298] width 205 height 66
copy span "A practice is required to respond to a request for PHI to law enforcement about…"
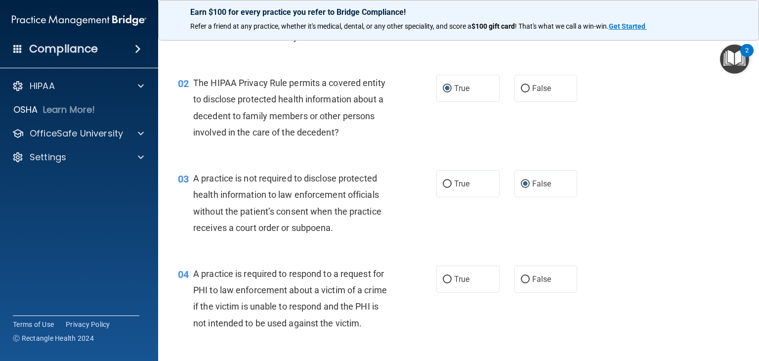
click at [271, 246] on div "03 A practice is not required to disclose protected health information to law e…" at bounding box center [458, 205] width 576 height 95
click at [443, 281] on input "True" at bounding box center [447, 279] width 9 height 7
radio input "true"
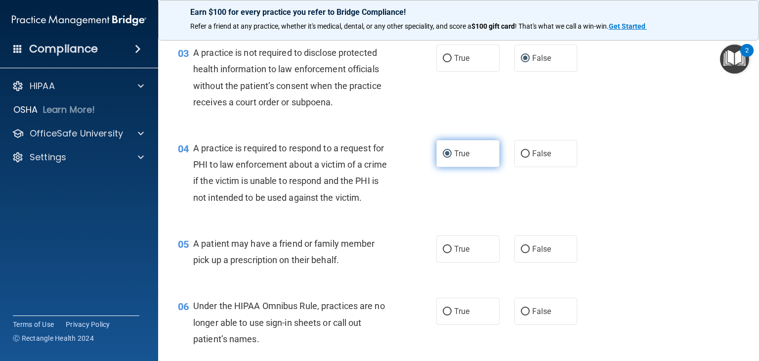
scroll to position [247, 0]
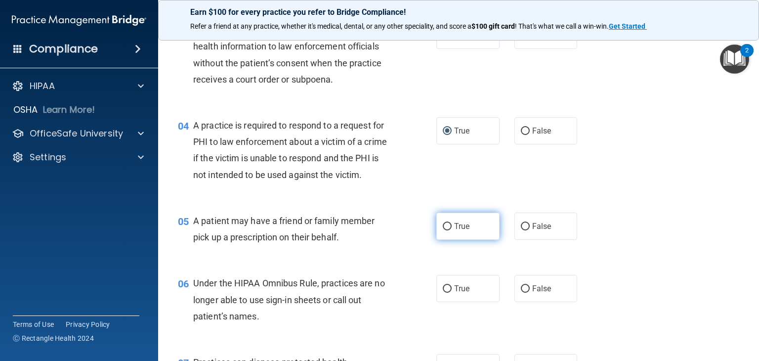
click at [448, 240] on label "True" at bounding box center [467, 225] width 63 height 27
click at [448, 230] on input "True" at bounding box center [447, 226] width 9 height 7
radio input "true"
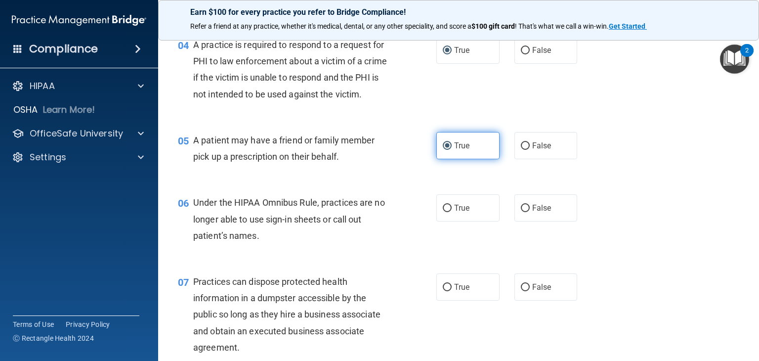
scroll to position [346, 0]
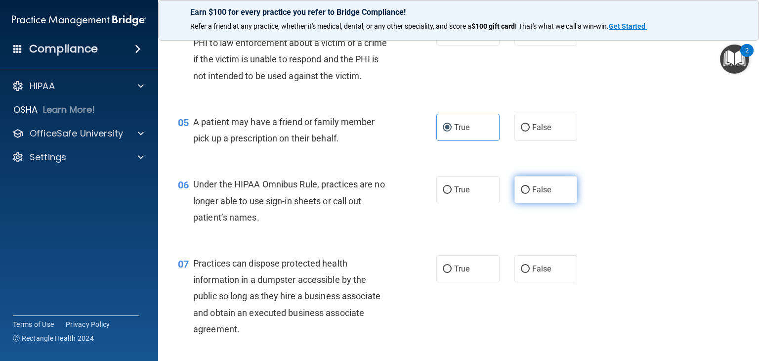
click at [521, 194] on input "False" at bounding box center [525, 189] width 9 height 7
radio input "true"
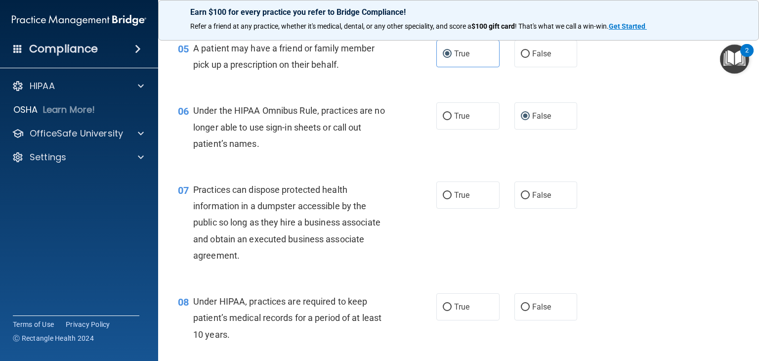
scroll to position [445, 0]
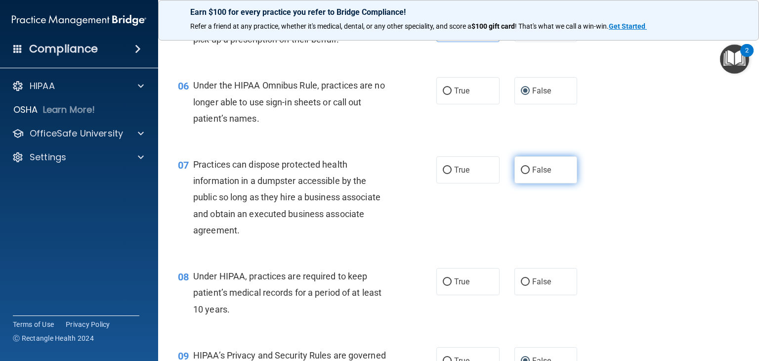
click at [522, 174] on input "False" at bounding box center [525, 170] width 9 height 7
radio input "true"
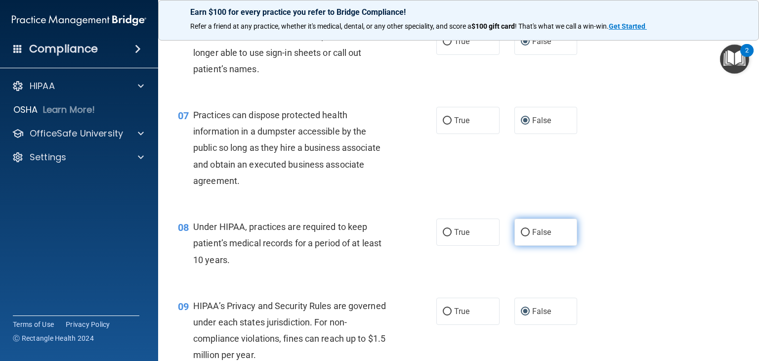
click at [527, 246] on label "False" at bounding box center [545, 231] width 63 height 27
click at [527, 236] on input "False" at bounding box center [525, 232] width 9 height 7
radio input "true"
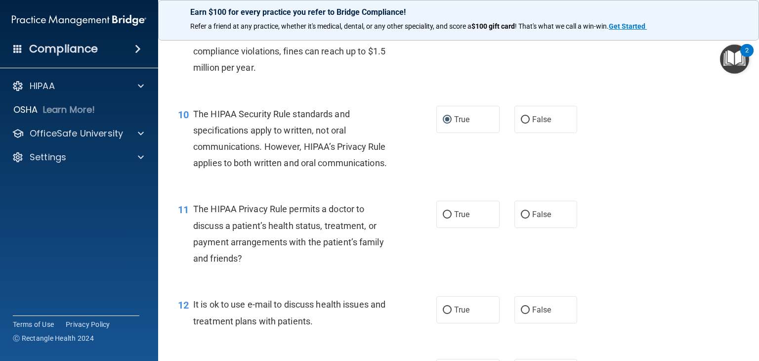
scroll to position [791, 0]
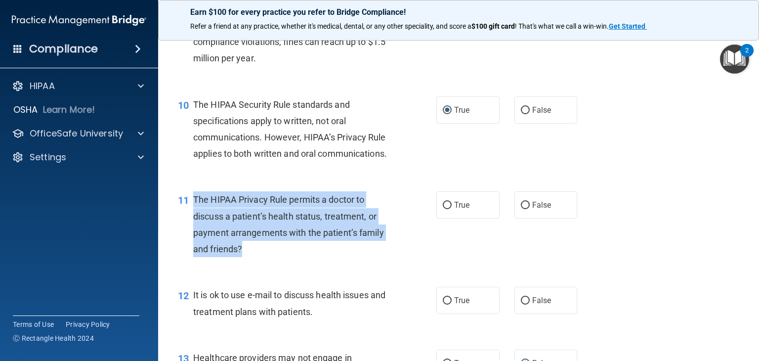
drag, startPoint x: 247, startPoint y: 283, endPoint x: 189, endPoint y: 237, distance: 74.2
click at [189, 237] on div "11 The HIPAA Privacy Rule permits a doctor to discuss a patient’s health status…" at bounding box center [307, 226] width 288 height 71
copy div "The HIPAA Privacy Rule permits a doctor to discuss a patient’s health status, t…"
click at [443, 209] on input "True" at bounding box center [447, 205] width 9 height 7
radio input "true"
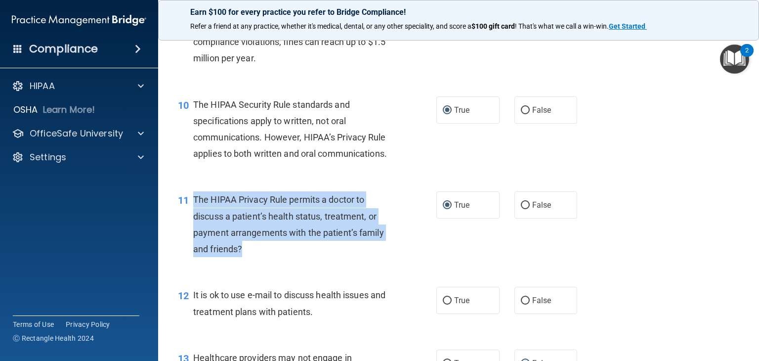
click at [432, 262] on div "11 The HIPAA Privacy Rule permits a doctor to discuss a patient’s health status…" at bounding box center [307, 226] width 288 height 71
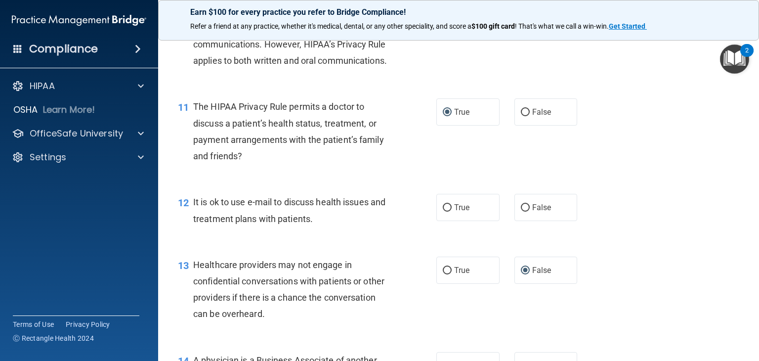
scroll to position [889, 0]
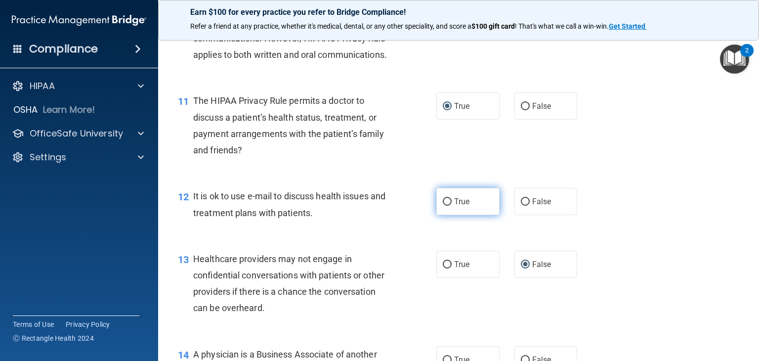
click at [438, 215] on label "True" at bounding box center [467, 201] width 63 height 27
click at [443, 206] on input "True" at bounding box center [447, 201] width 9 height 7
radio input "true"
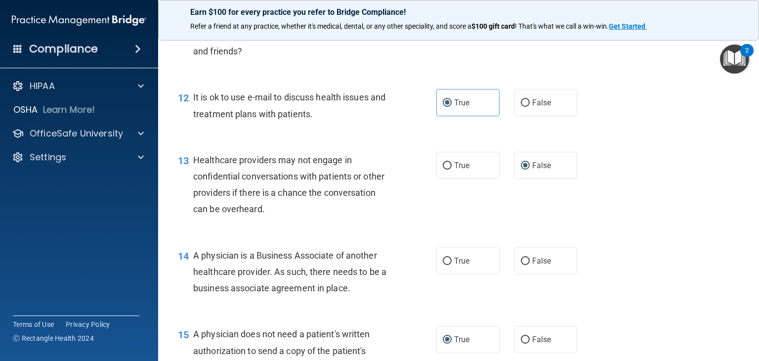
scroll to position [1038, 0]
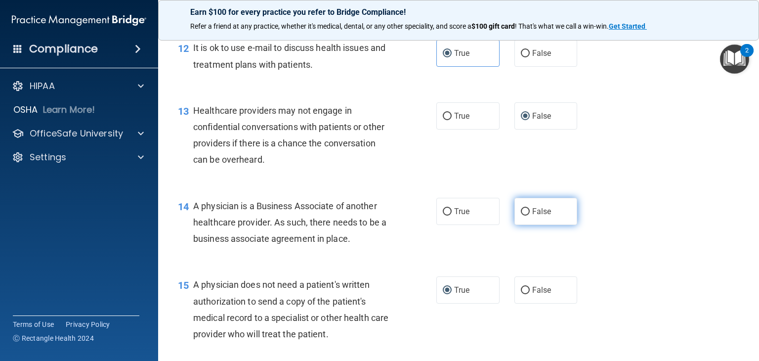
click at [522, 215] on input "False" at bounding box center [525, 211] width 9 height 7
radio input "true"
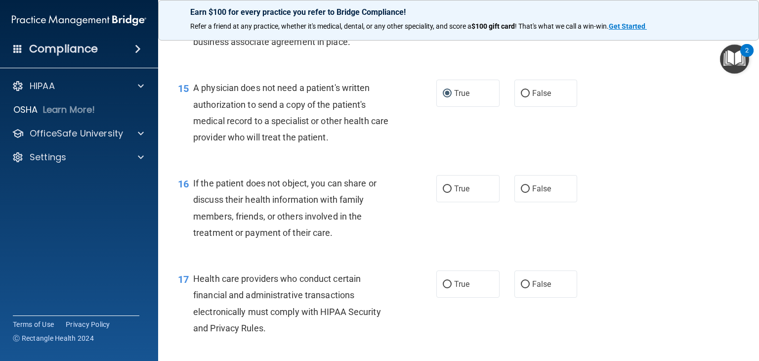
scroll to position [1235, 0]
click at [444, 192] on input "True" at bounding box center [447, 187] width 9 height 7
radio input "true"
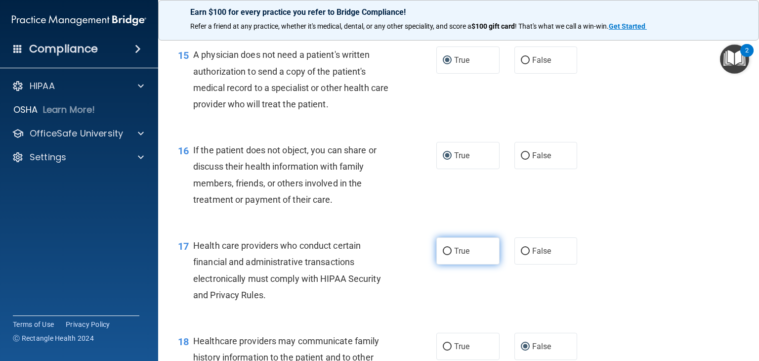
scroll to position [1285, 0]
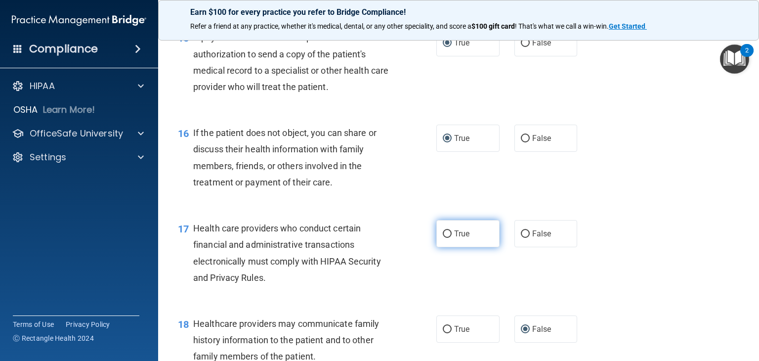
click at [443, 238] on input "True" at bounding box center [447, 233] width 9 height 7
radio input "true"
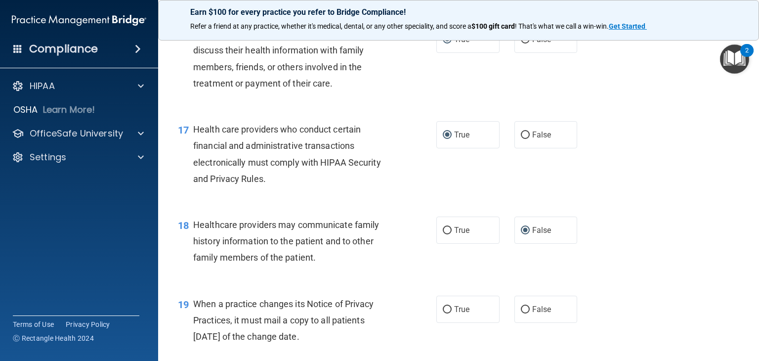
scroll to position [1482, 0]
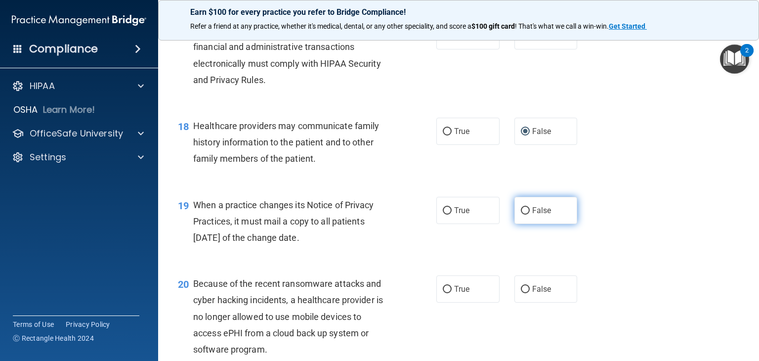
click at [521, 214] on input "False" at bounding box center [525, 210] width 9 height 7
radio input "true"
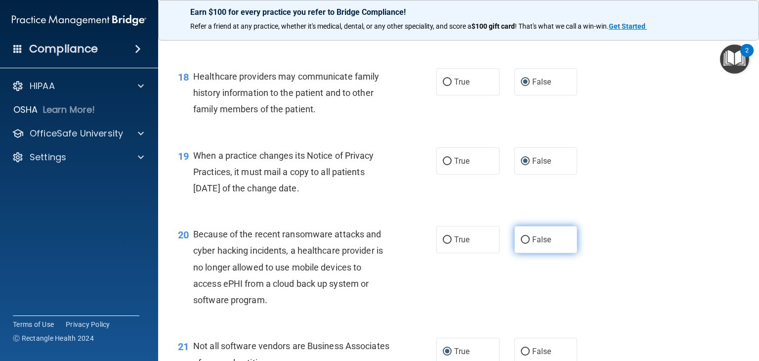
click at [522, 244] on input "False" at bounding box center [525, 239] width 9 height 7
radio input "true"
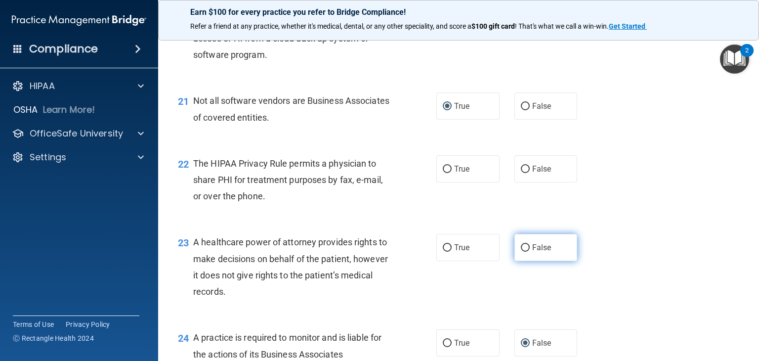
scroll to position [1779, 0]
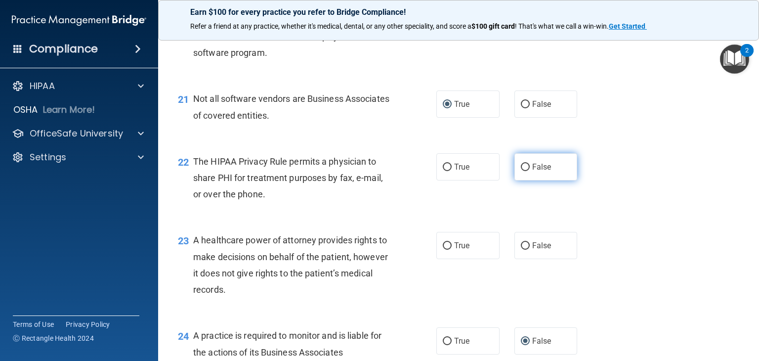
click at [523, 171] on input "False" at bounding box center [525, 167] width 9 height 7
radio input "true"
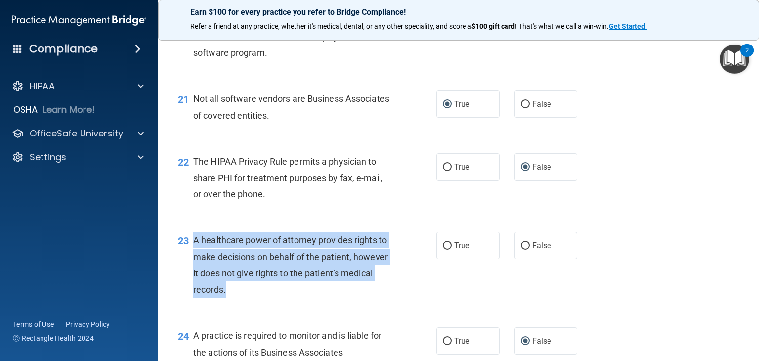
drag, startPoint x: 262, startPoint y: 326, endPoint x: 188, endPoint y: 271, distance: 92.9
click at [188, 271] on div "23 A healthcare power of attorney provides rights to make decisions on behalf o…" at bounding box center [307, 267] width 288 height 71
copy div "A healthcare power of attorney provides rights to make decisions on behalf of t…"
click at [523, 250] on input "False" at bounding box center [525, 245] width 9 height 7
radio input "true"
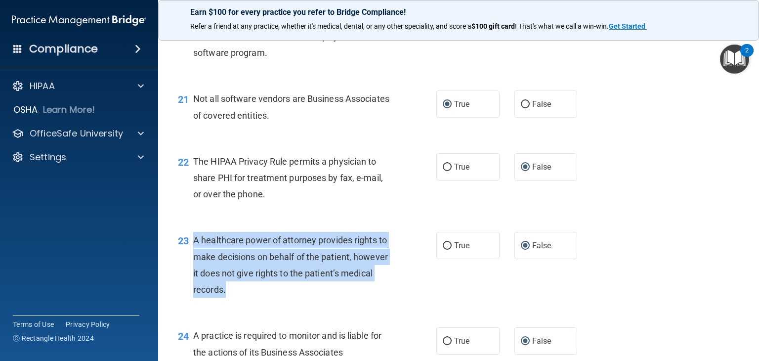
click at [438, 208] on div "22 The HIPAA Privacy Rule permits a physician to share PHI for treatment purpos…" at bounding box center [307, 180] width 288 height 54
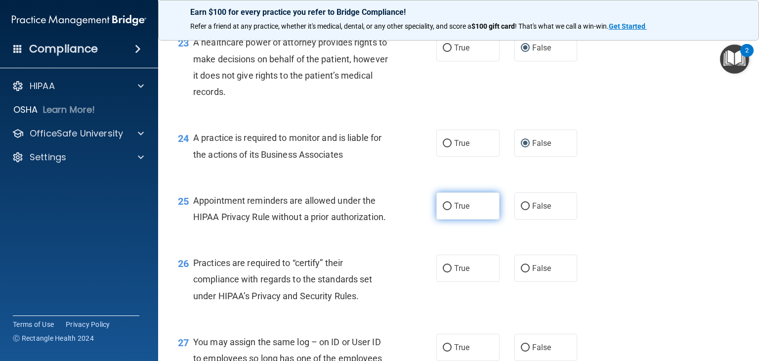
scroll to position [2026, 0]
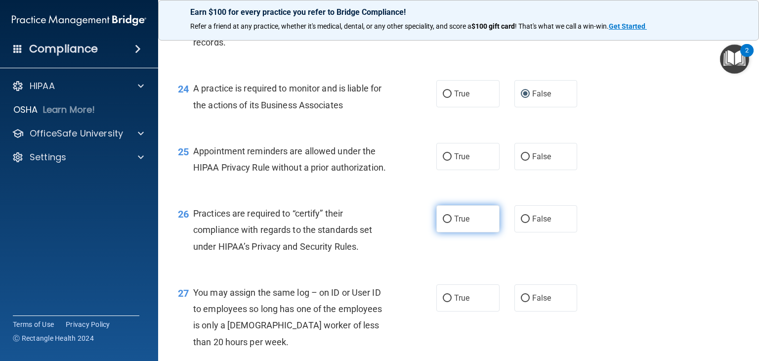
click at [443, 223] on input "True" at bounding box center [447, 218] width 9 height 7
radio input "true"
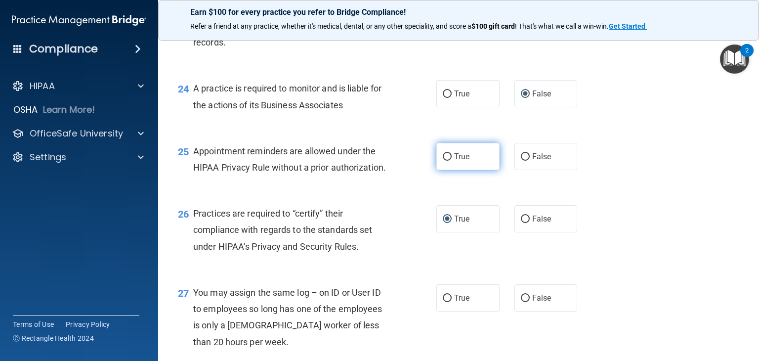
click at [443, 161] on input "True" at bounding box center [447, 156] width 9 height 7
radio input "true"
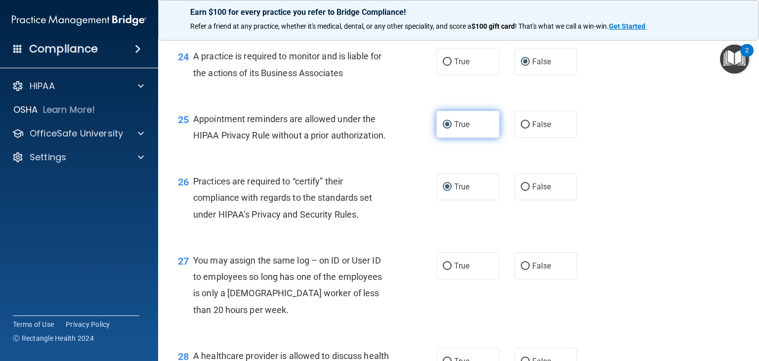
scroll to position [2075, 0]
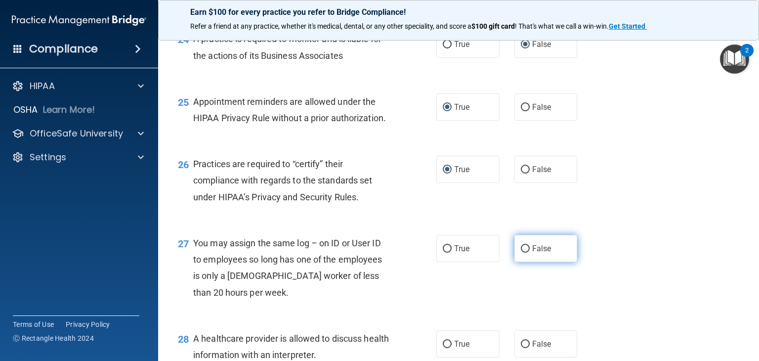
click at [521, 253] on input "False" at bounding box center [525, 248] width 9 height 7
radio input "true"
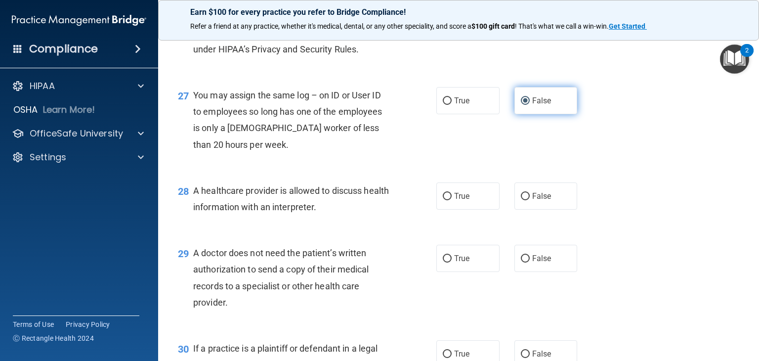
scroll to position [2224, 0]
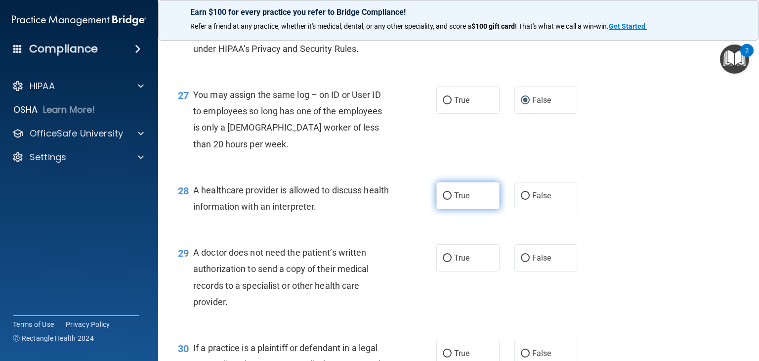
click at [443, 200] on input "True" at bounding box center [447, 195] width 9 height 7
radio input "true"
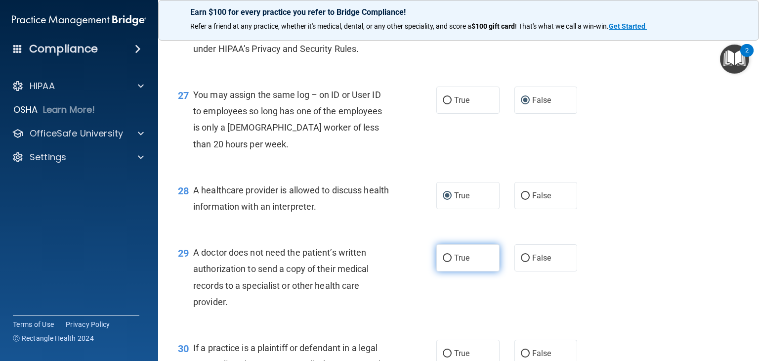
click at [448, 271] on label "True" at bounding box center [467, 257] width 63 height 27
click at [448, 262] on input "True" at bounding box center [447, 257] width 9 height 7
radio input "true"
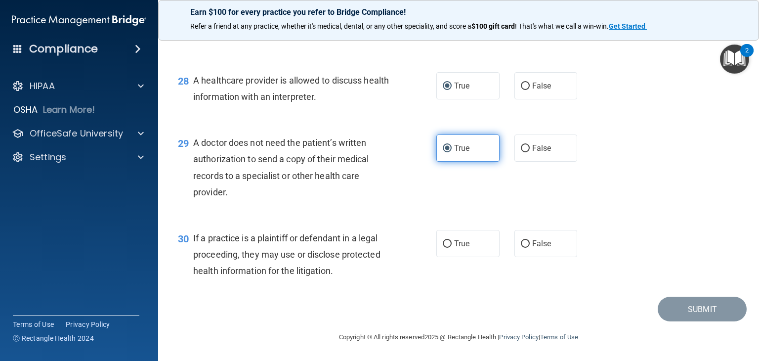
scroll to position [2366, 0]
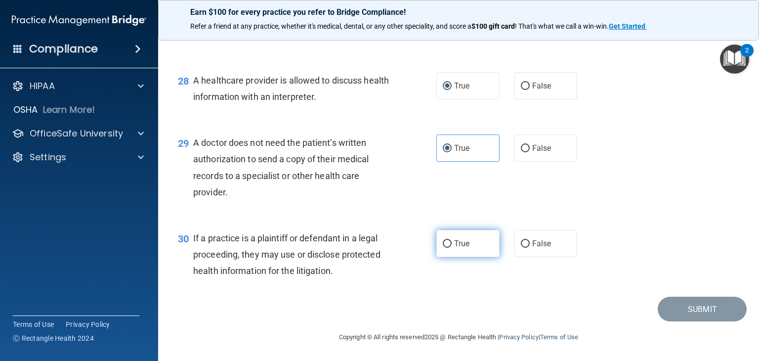
click at [443, 242] on input "True" at bounding box center [447, 243] width 9 height 7
radio input "true"
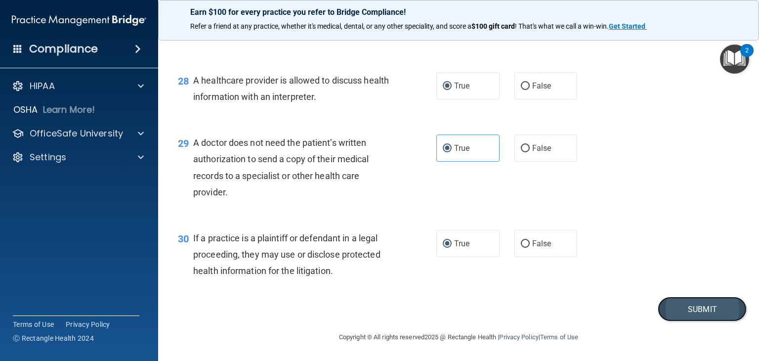
click at [699, 313] on button "Submit" at bounding box center [702, 308] width 89 height 25
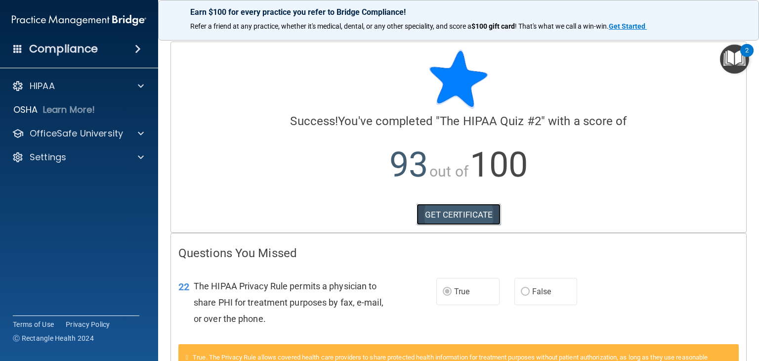
click at [455, 215] on link "GET CERTIFICATE" at bounding box center [459, 215] width 84 height 22
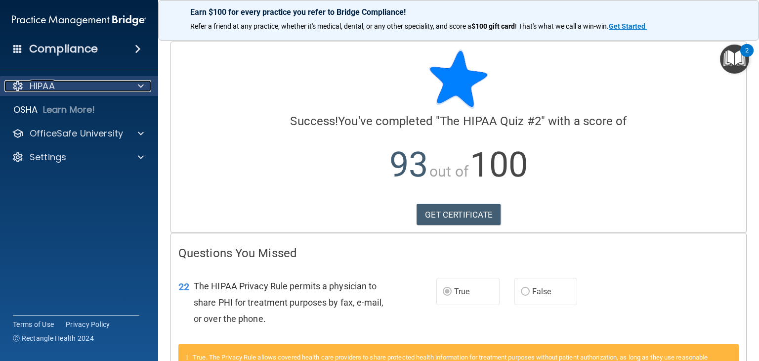
click at [47, 85] on p "HIPAA" at bounding box center [42, 86] width 25 height 12
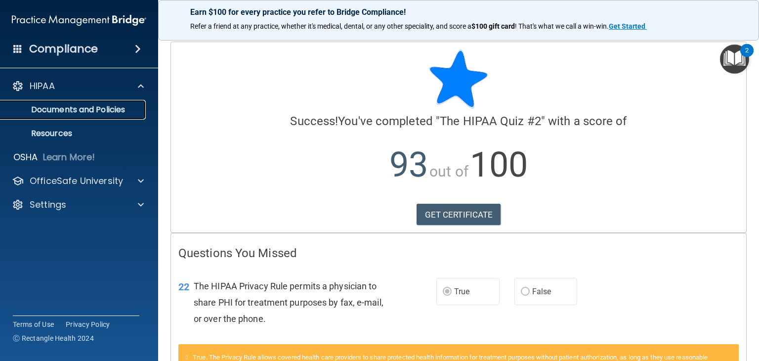
click at [49, 112] on p "Documents and Policies" at bounding box center [73, 110] width 135 height 10
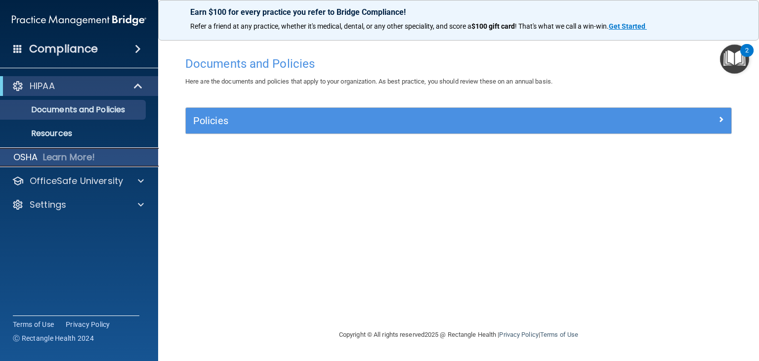
click at [49, 157] on p "Learn More!" at bounding box center [69, 157] width 52 height 12
